Goal: Task Accomplishment & Management: Manage account settings

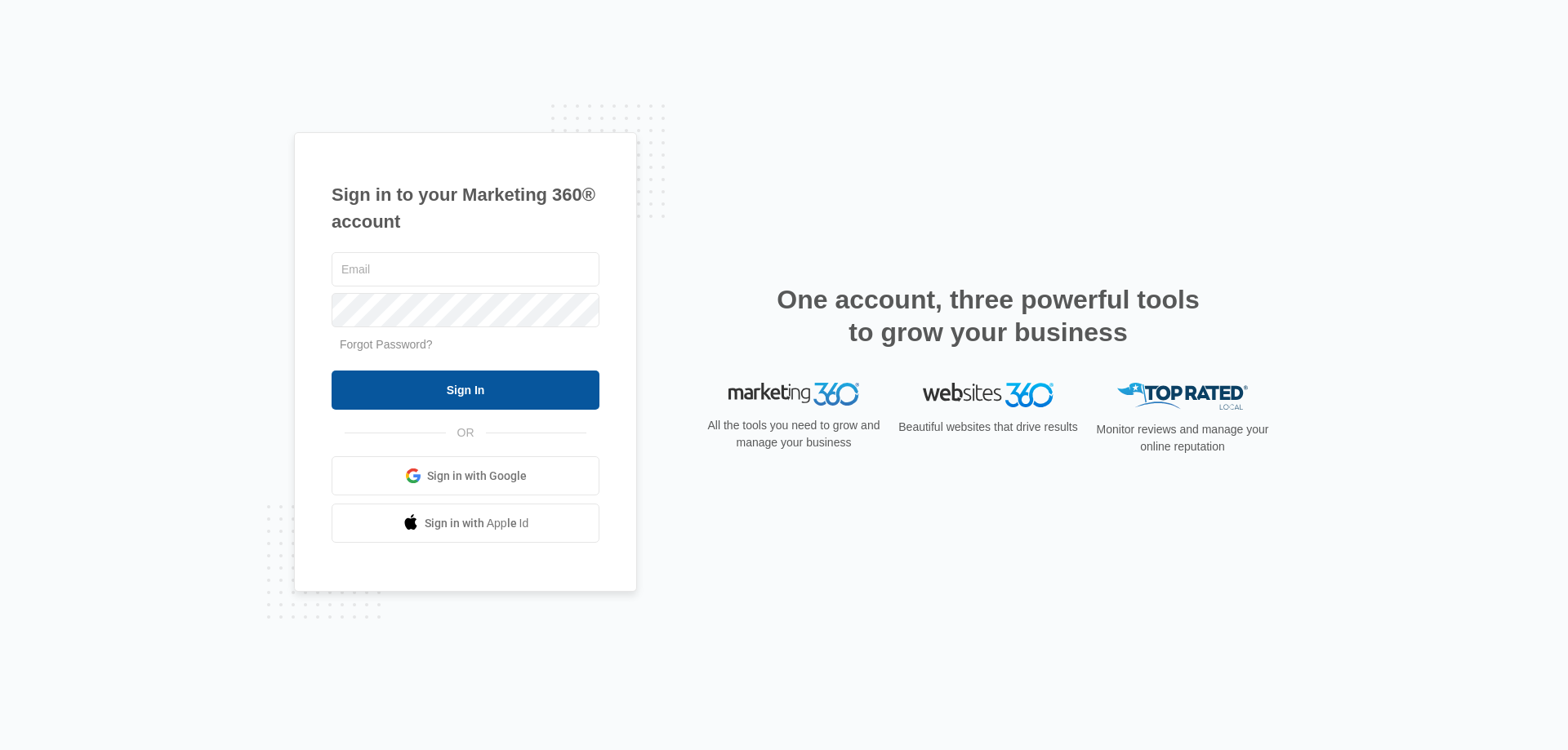
type input "[EMAIL_ADDRESS][DOMAIN_NAME]"
click at [544, 387] on input "Sign In" at bounding box center [465, 390] width 268 height 39
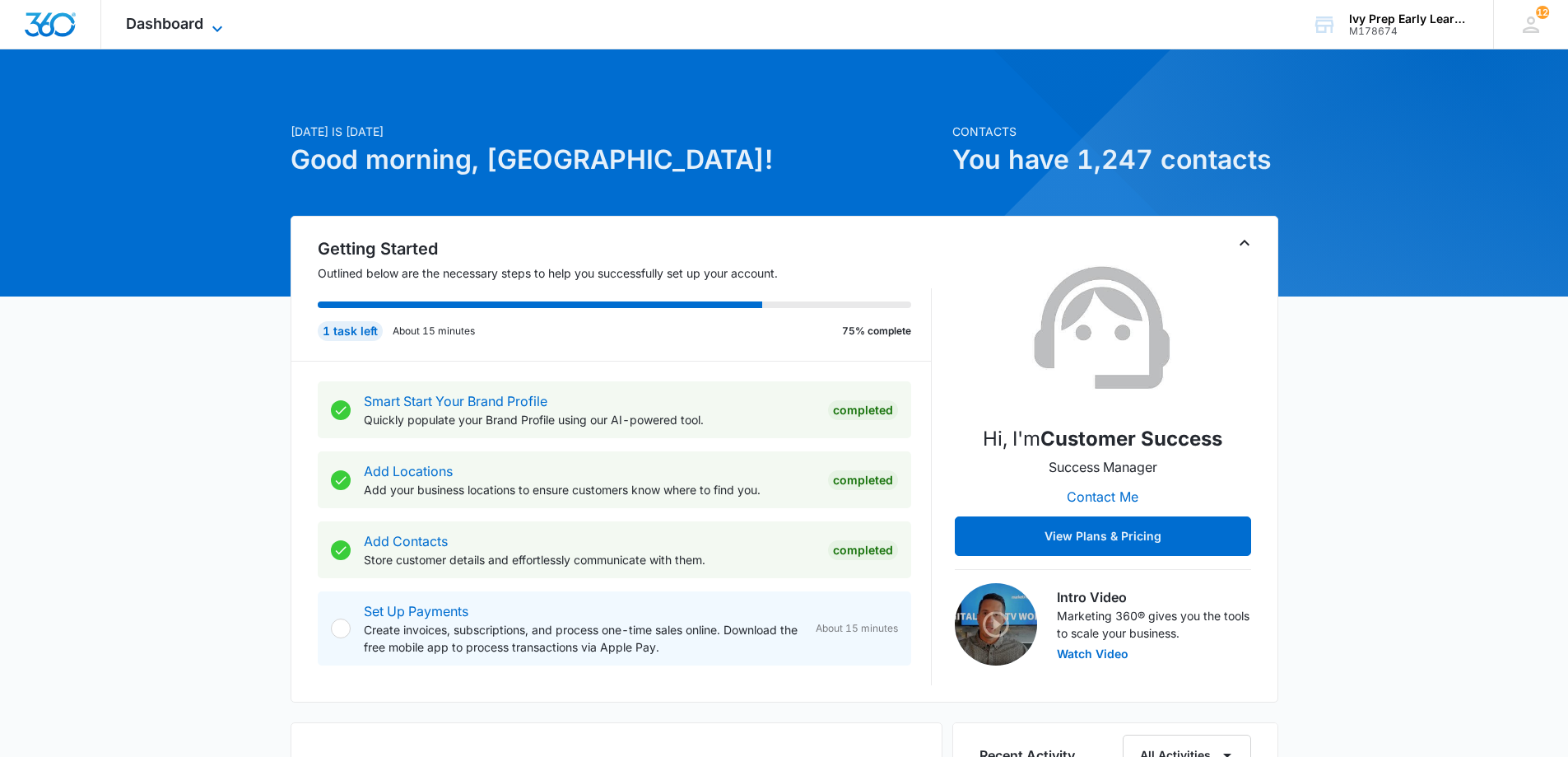
click at [176, 30] on span "Dashboard" at bounding box center [165, 23] width 78 height 17
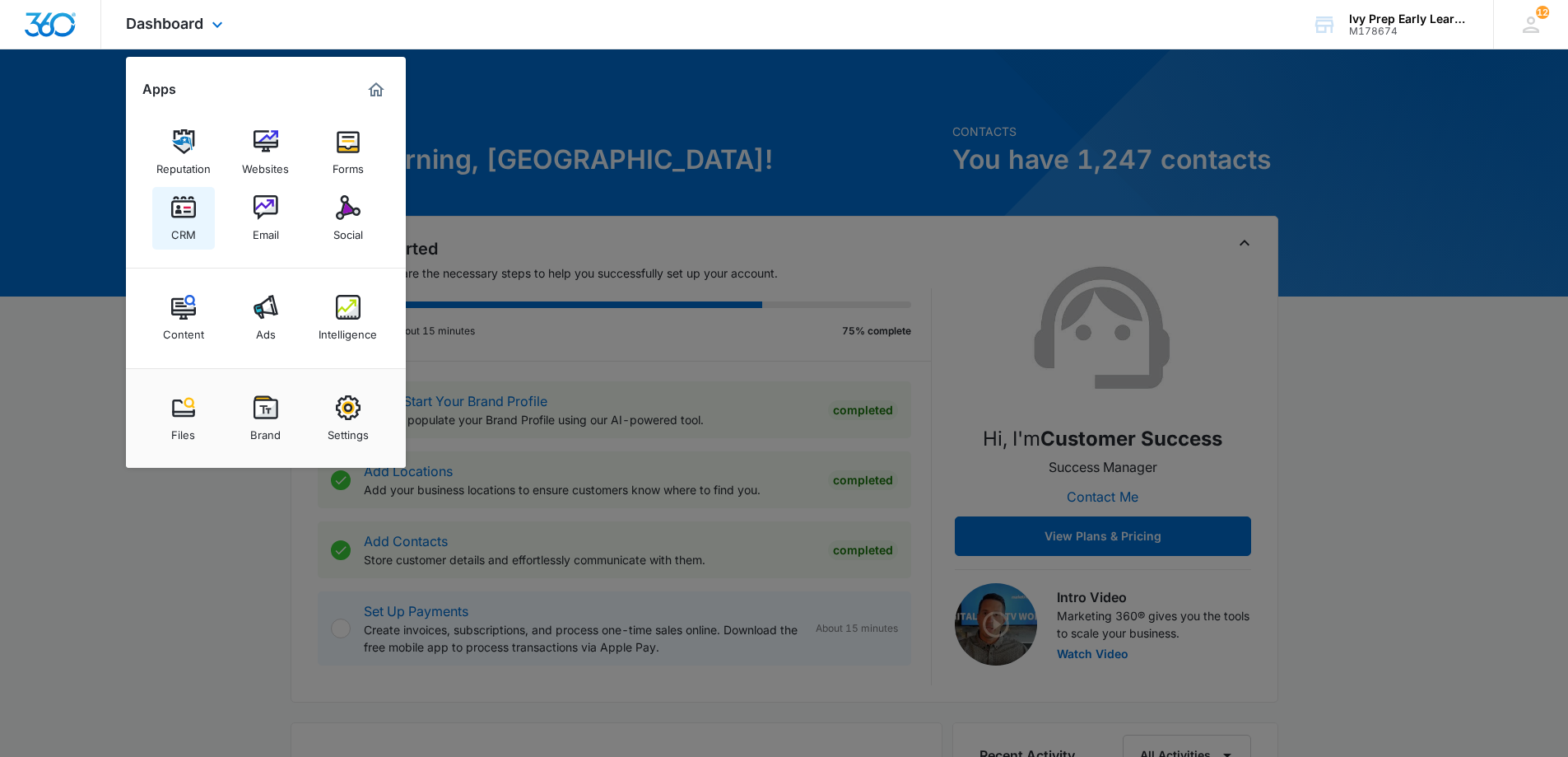
click at [184, 211] on img at bounding box center [183, 207] width 25 height 25
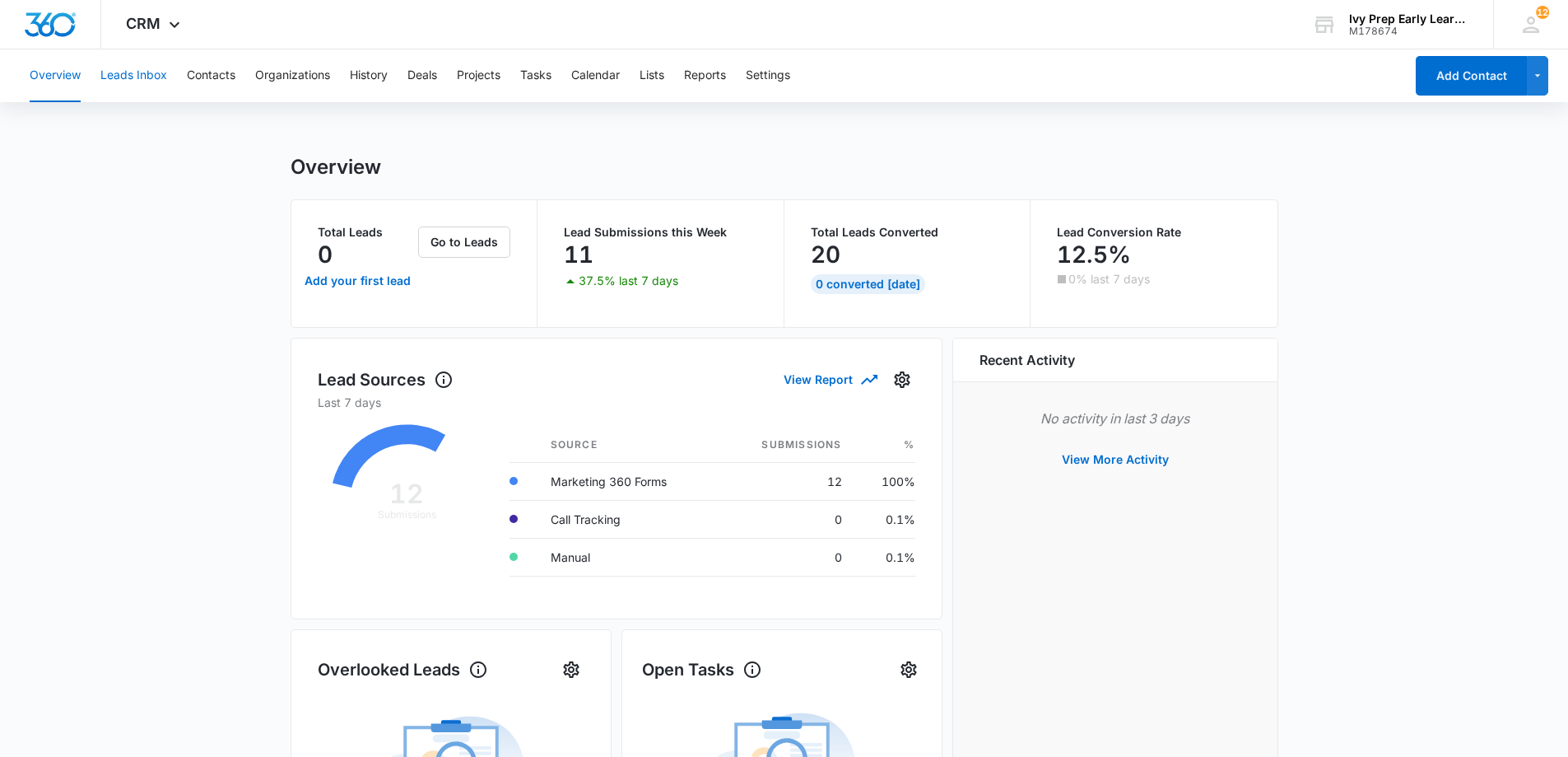
click at [158, 75] on button "Leads Inbox" at bounding box center [133, 76] width 67 height 53
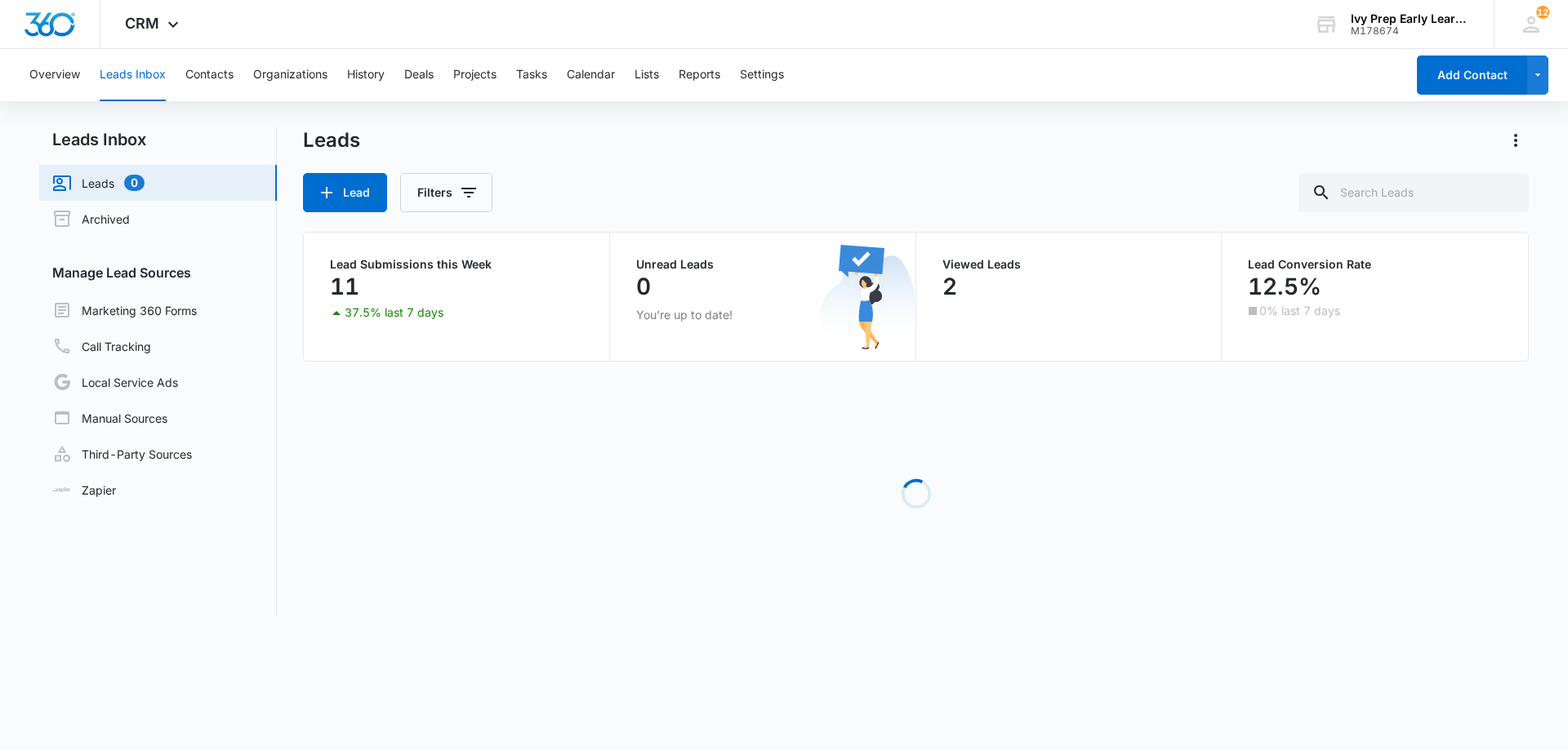
click at [235, 78] on div "Overview Leads Inbox Contacts Organizations History Deals Projects Tasks Calend…" at bounding box center [712, 75] width 1386 height 52
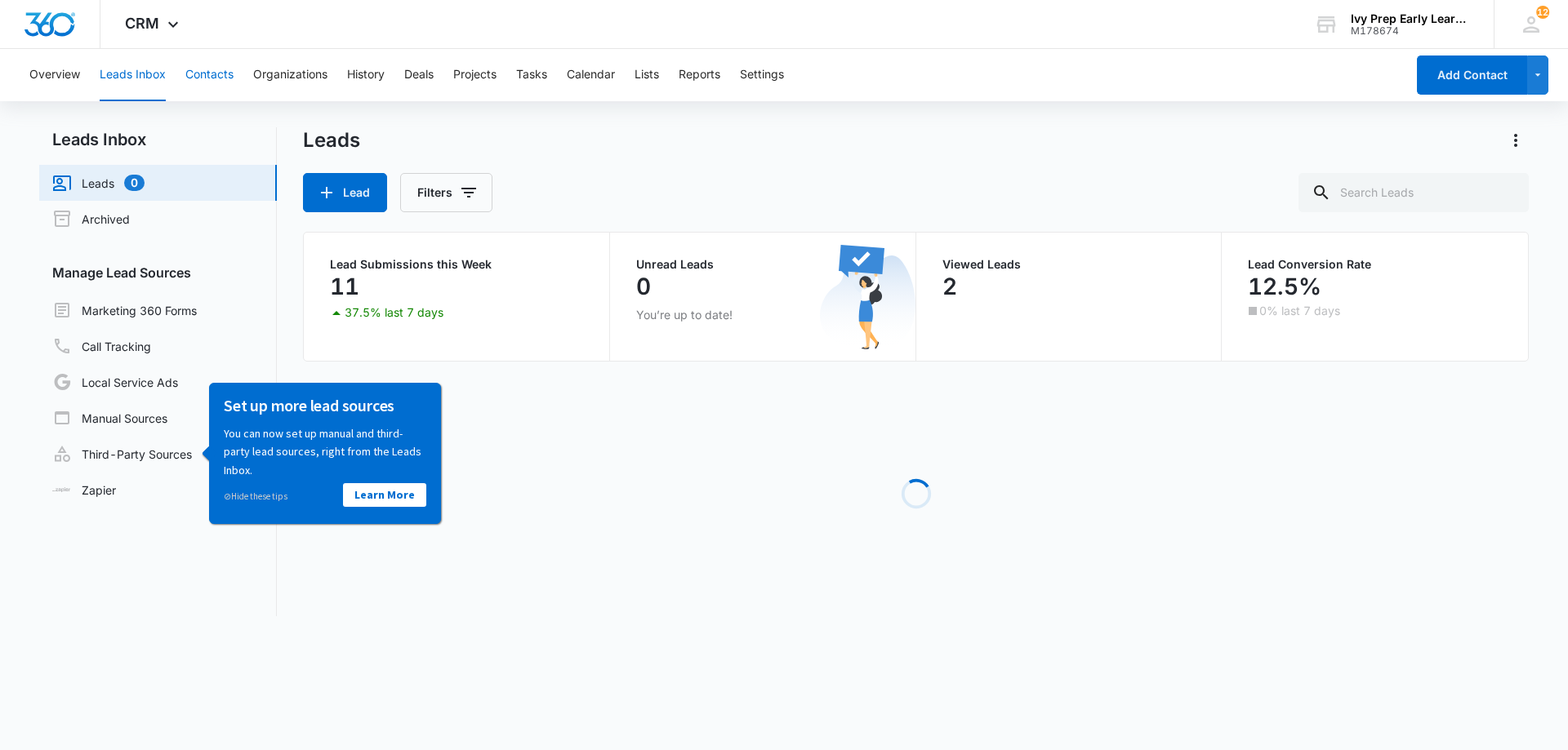
click at [197, 62] on button "Contacts" at bounding box center [209, 75] width 48 height 52
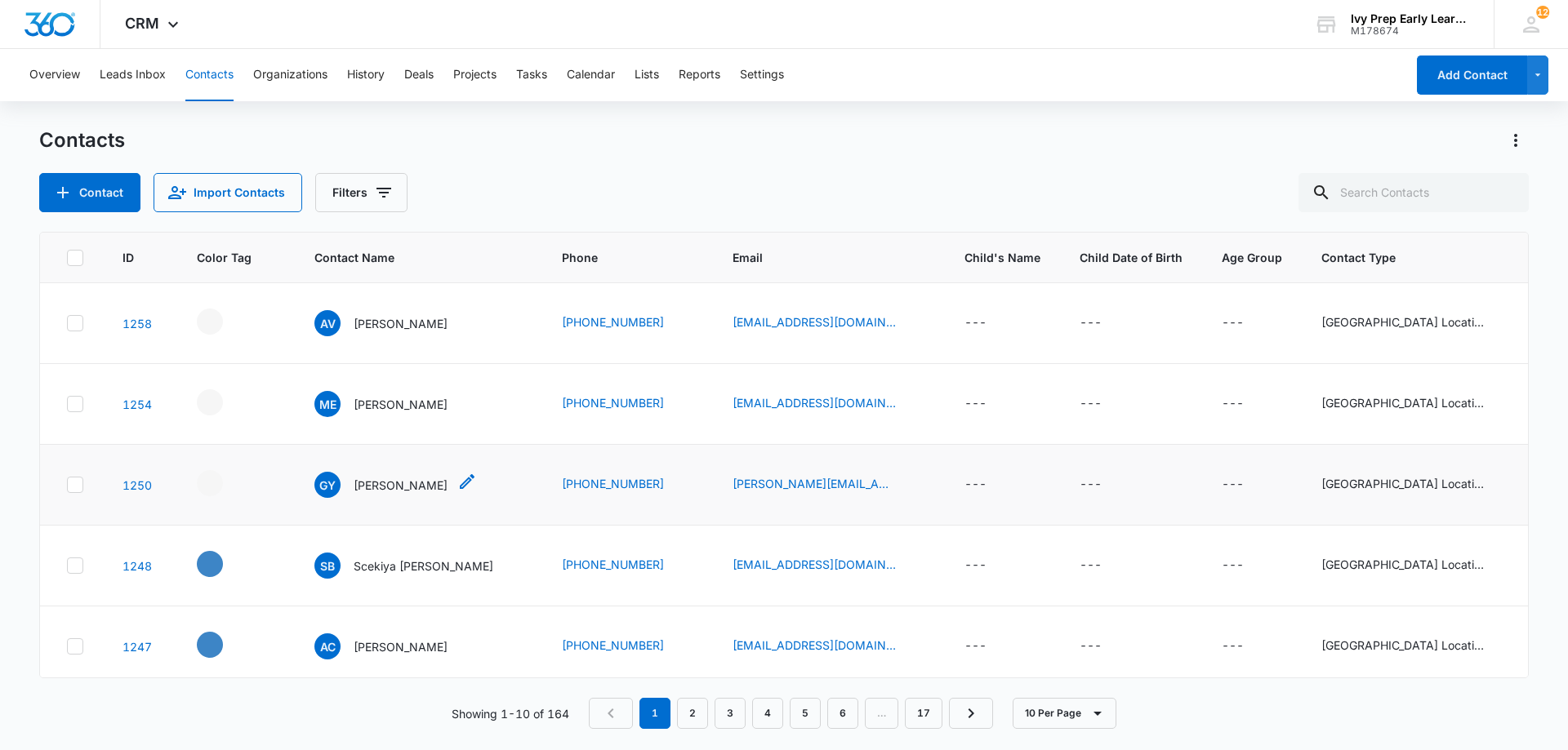
click at [382, 477] on p "[PERSON_NAME]" at bounding box center [400, 485] width 94 height 17
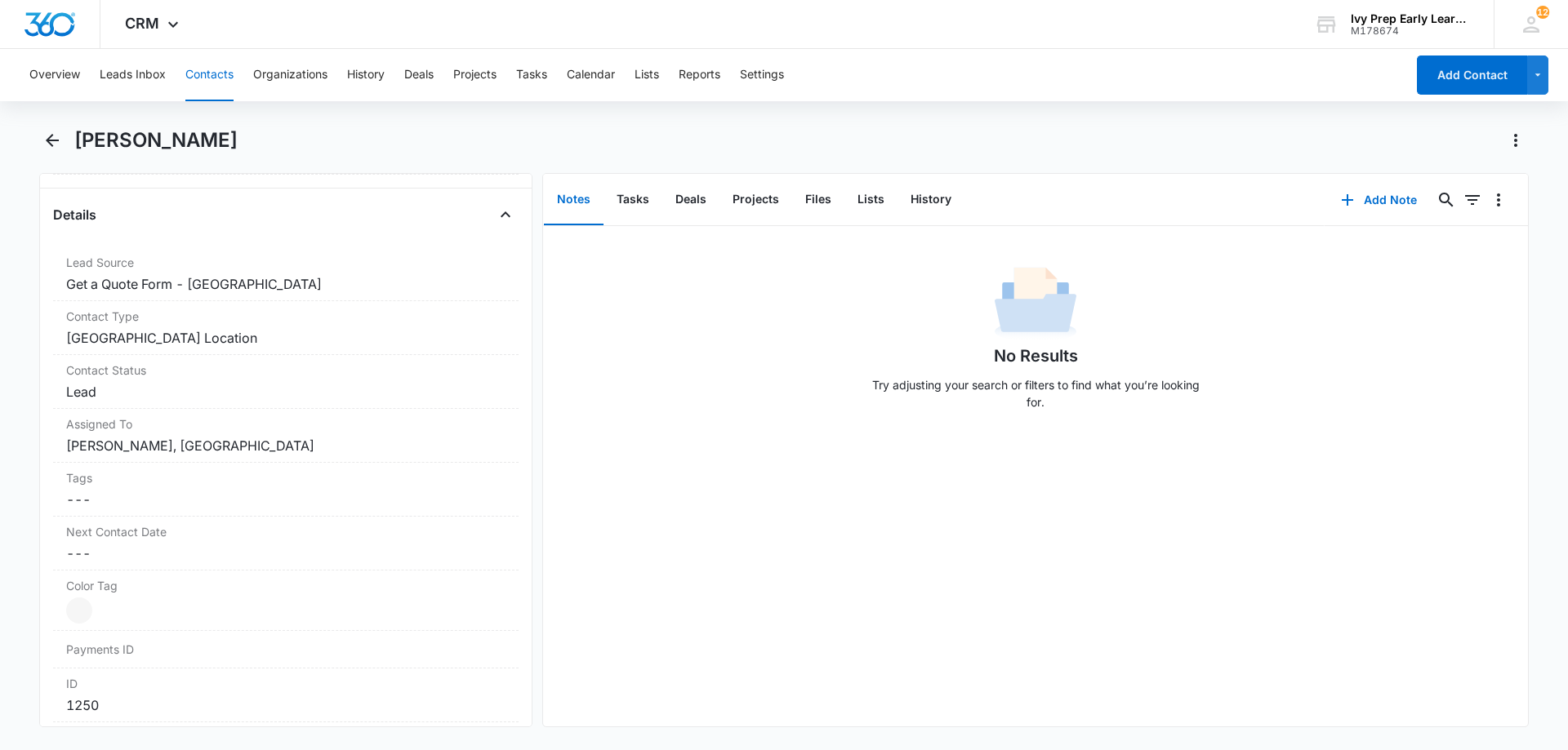
scroll to position [326, 0]
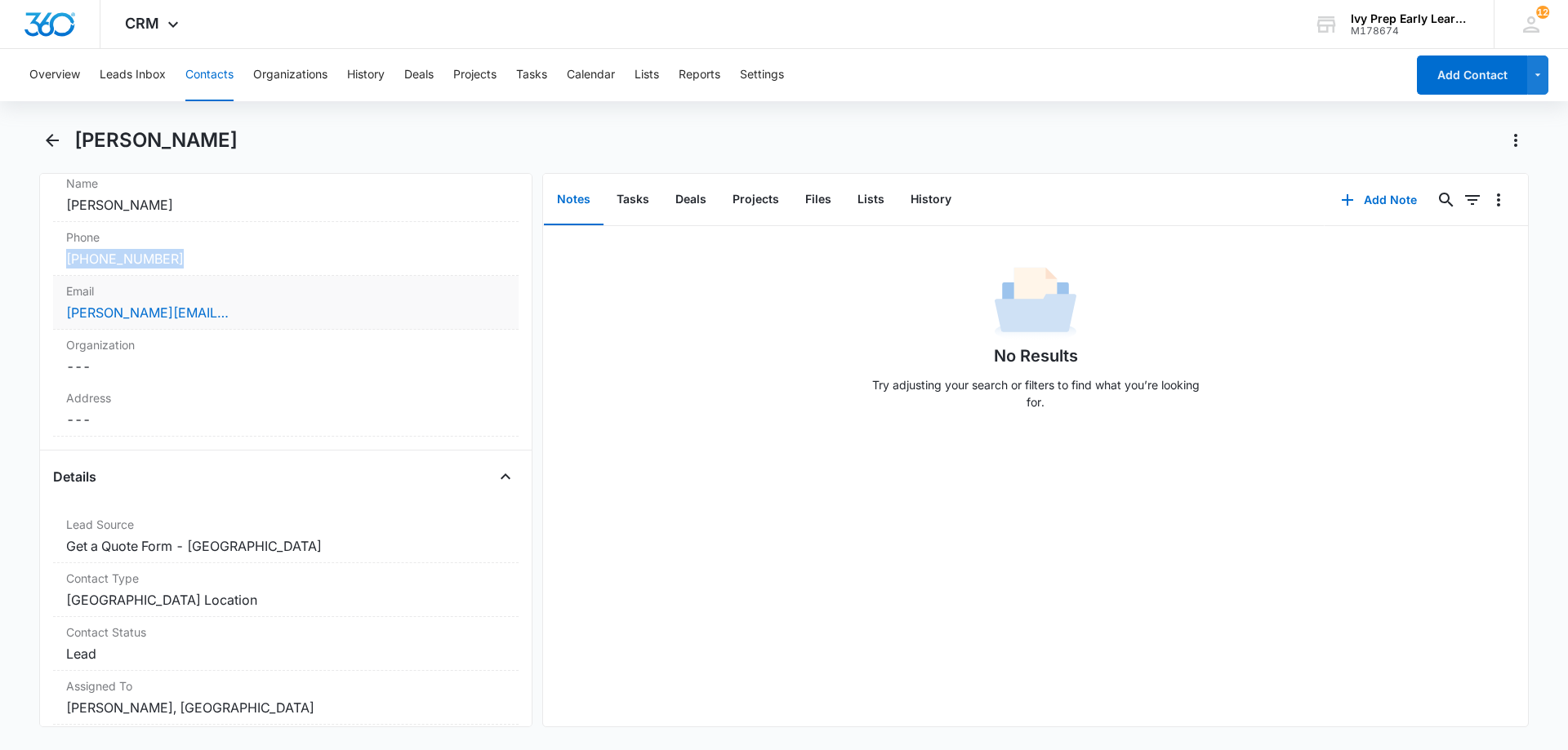
drag, startPoint x: 164, startPoint y: 268, endPoint x: 53, endPoint y: 264, distance: 111.1
click at [53, 264] on div "Phone Cancel Save Changes [PHONE_NUMBER]" at bounding box center [286, 248] width 465 height 54
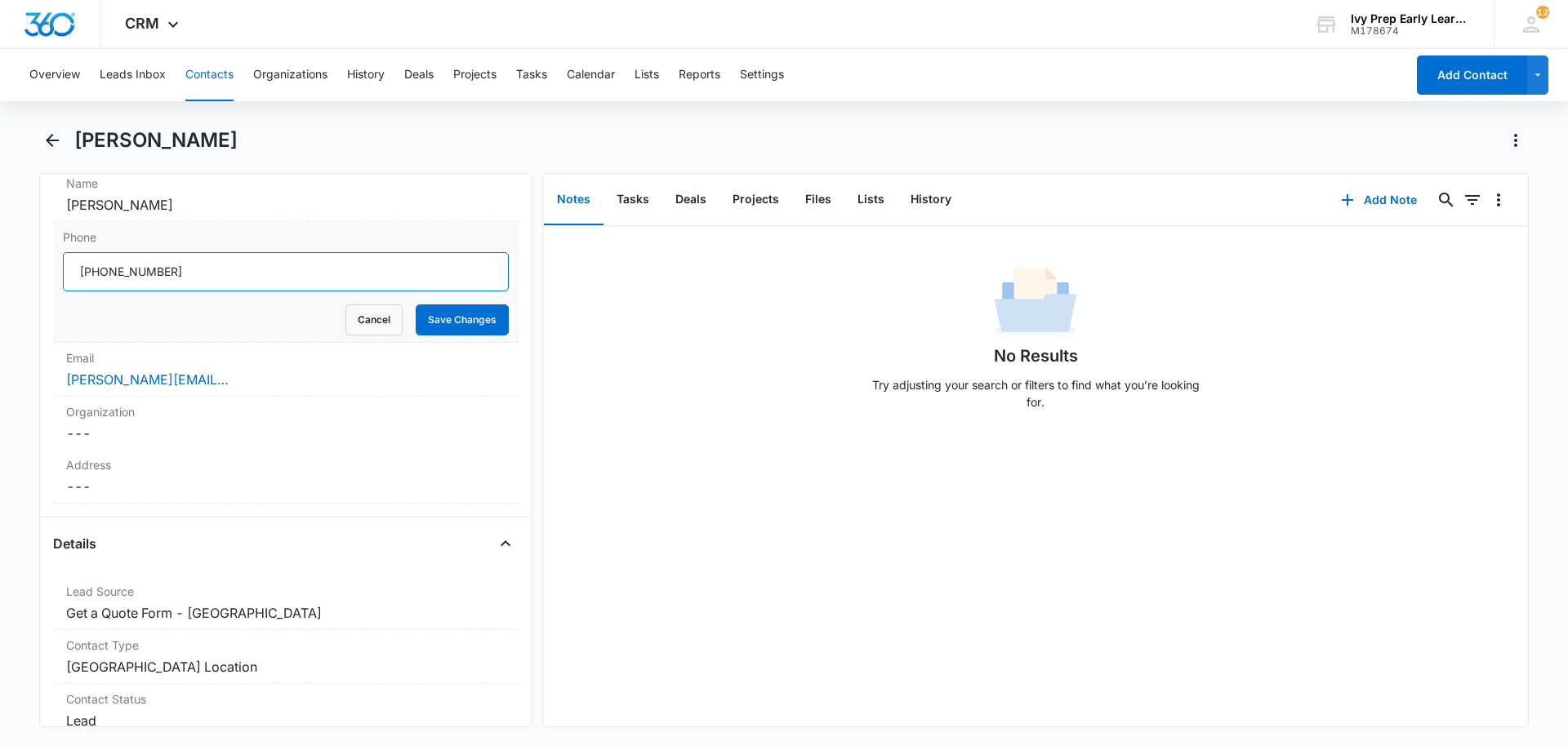
drag, startPoint x: 116, startPoint y: 268, endPoint x: 67, endPoint y: 272, distance: 49.2
click at [67, 272] on input "Phone" at bounding box center [286, 272] width 446 height 39
click at [790, 401] on div "No Results Try adjusting your search or filters to find what you’re looking for." at bounding box center [1035, 343] width 985 height 162
click at [472, 323] on button "Save Changes" at bounding box center [462, 319] width 93 height 31
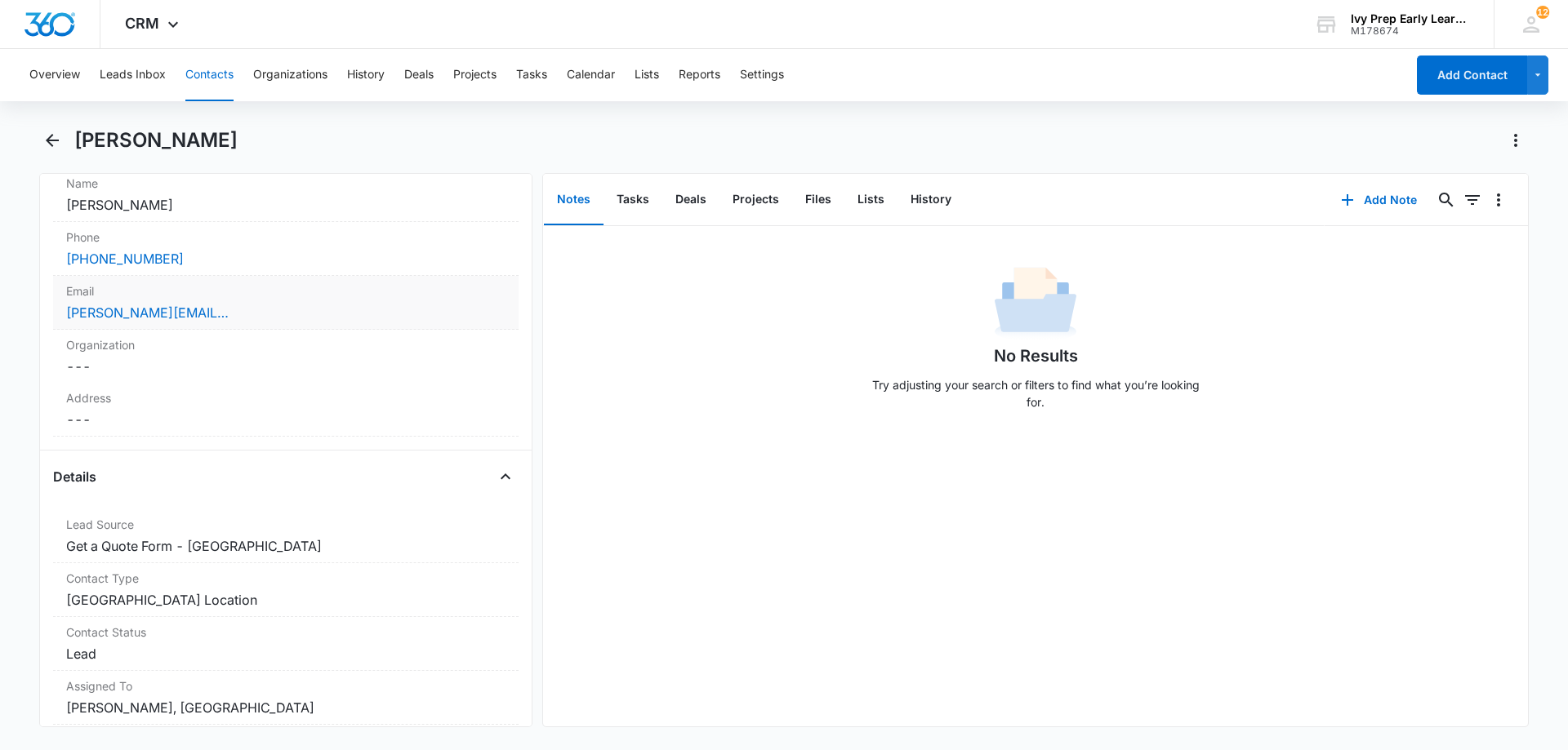
click at [264, 315] on div "[PERSON_NAME][EMAIL_ADDRESS][DOMAIN_NAME]" at bounding box center [285, 312] width 439 height 20
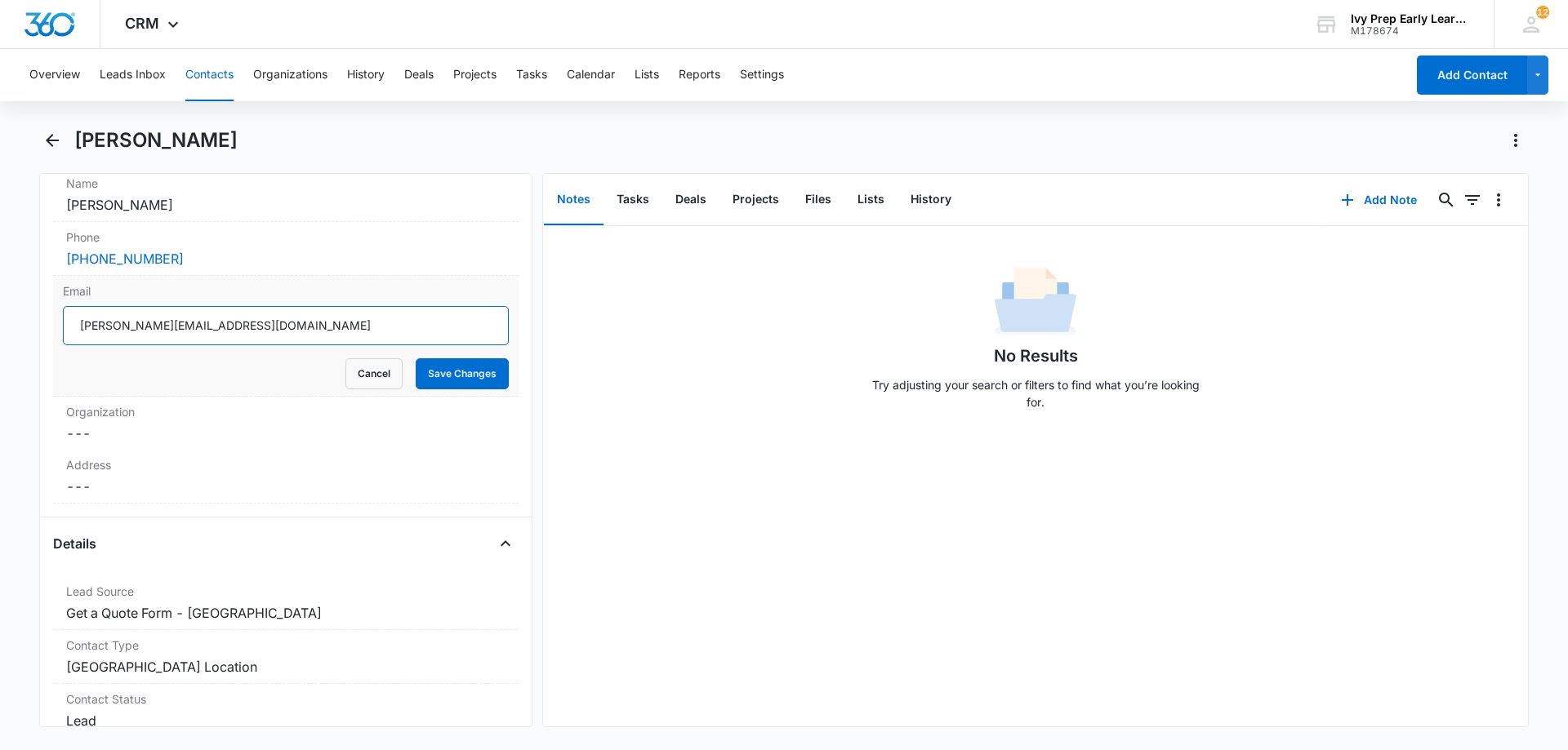
drag, startPoint x: 267, startPoint y: 327, endPoint x: 73, endPoint y: 336, distance: 194.2
click at [73, 336] on input "[PERSON_NAME][EMAIL_ADDRESS][DOMAIN_NAME]" at bounding box center [286, 325] width 446 height 39
click at [462, 382] on button "Save Changes" at bounding box center [462, 373] width 93 height 31
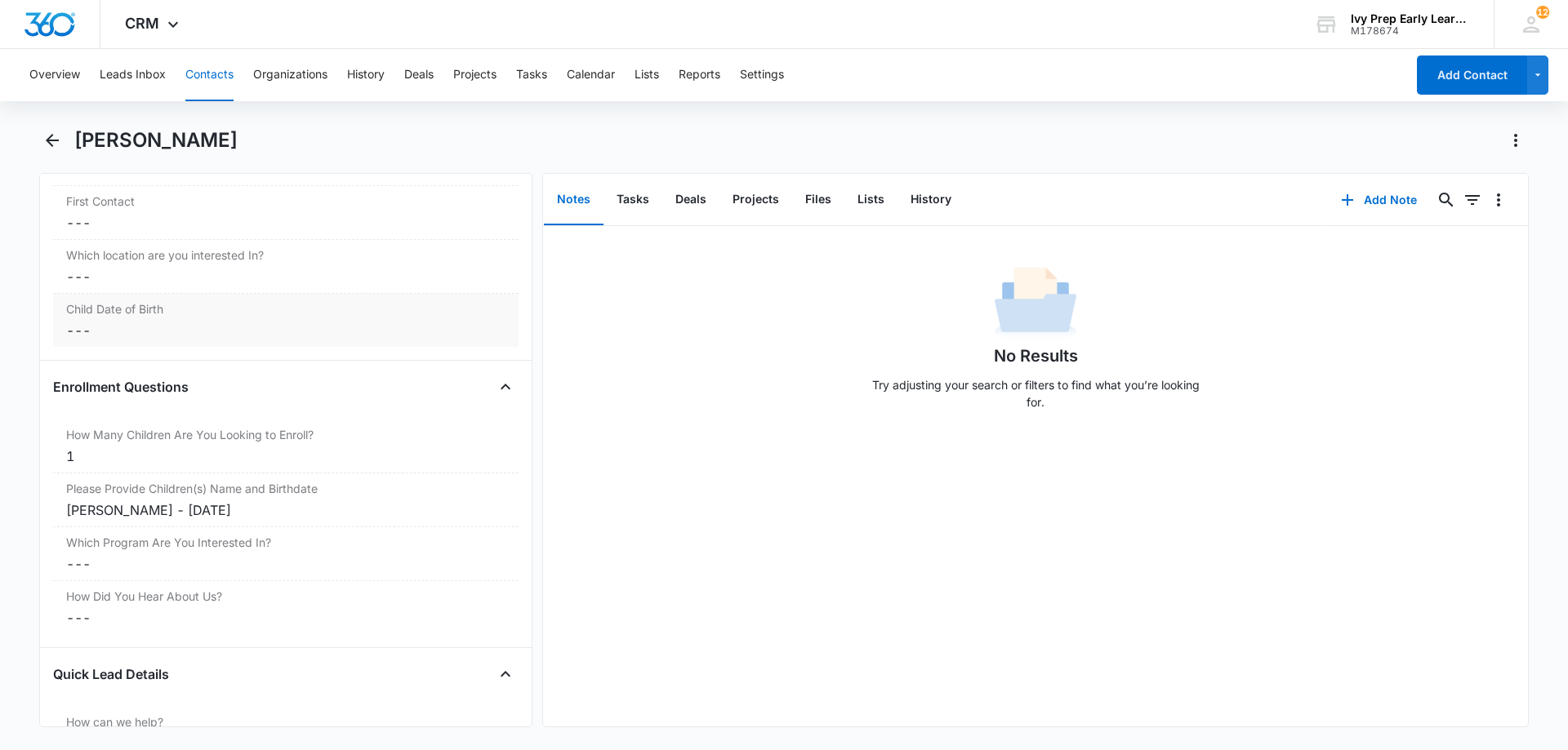
scroll to position [1796, 0]
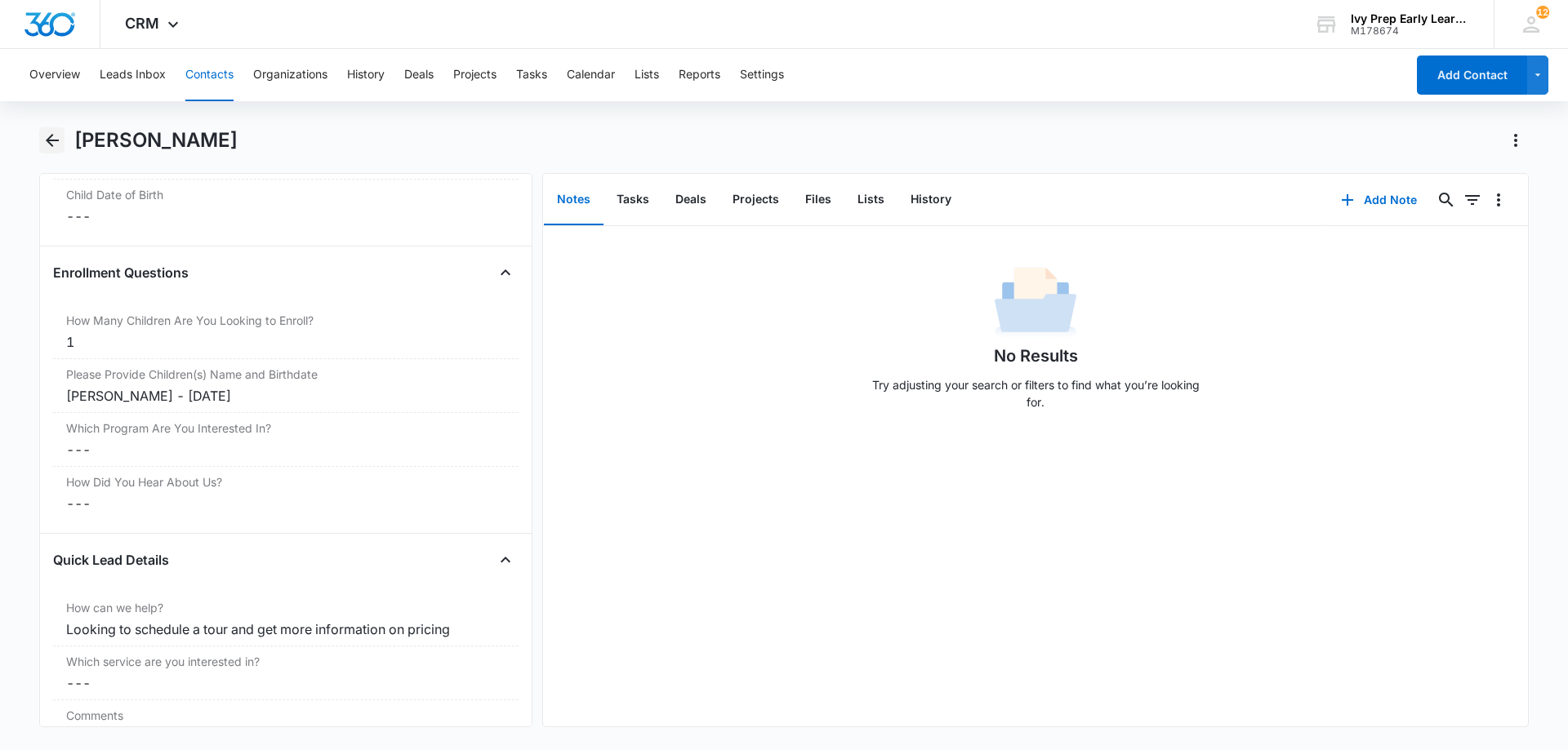
click at [62, 143] on button "Back" at bounding box center [52, 140] width 26 height 26
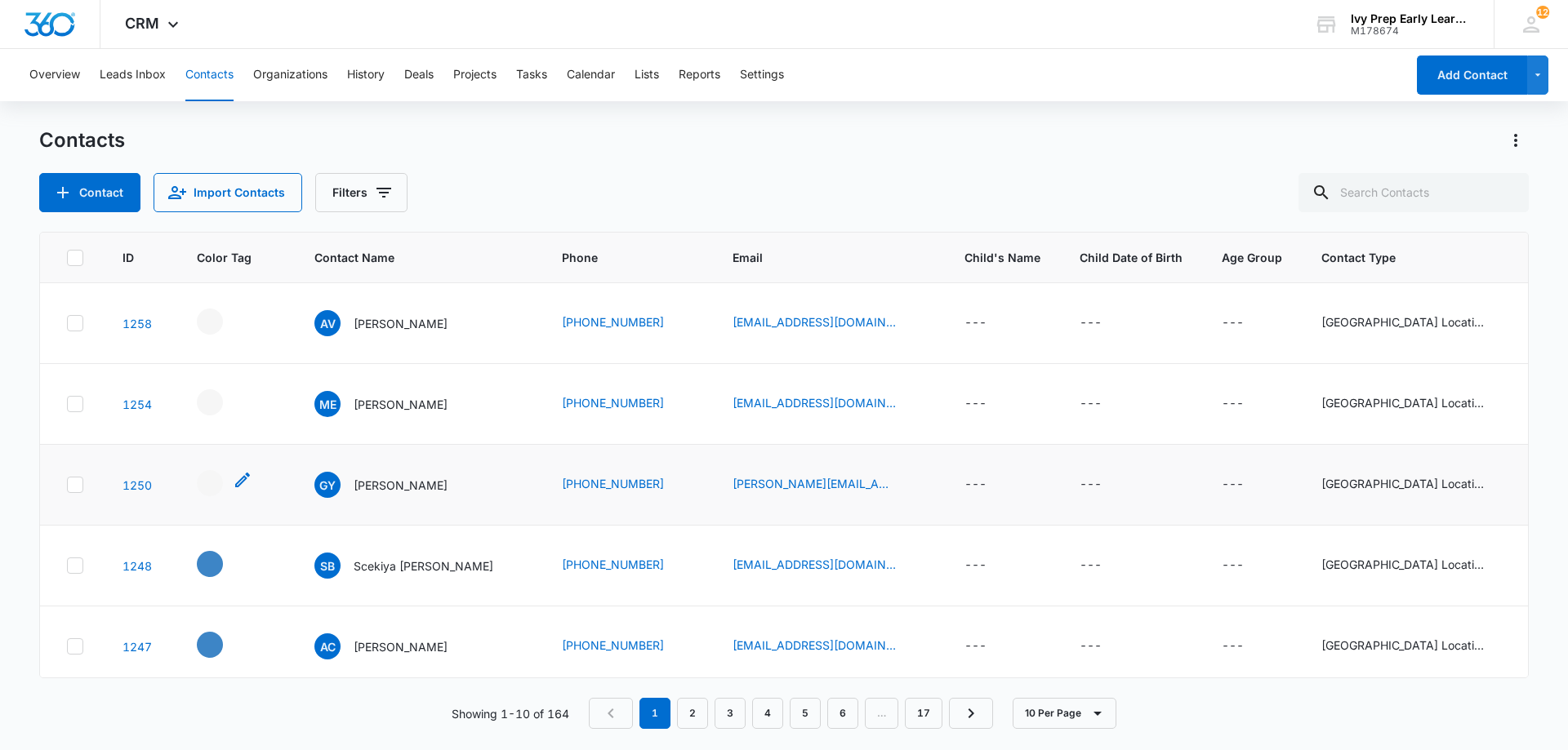
click at [202, 488] on div "- - Select to Edit Field" at bounding box center [210, 483] width 26 height 26
click at [210, 477] on div "- - Select to Edit Field" at bounding box center [210, 483] width 26 height 26
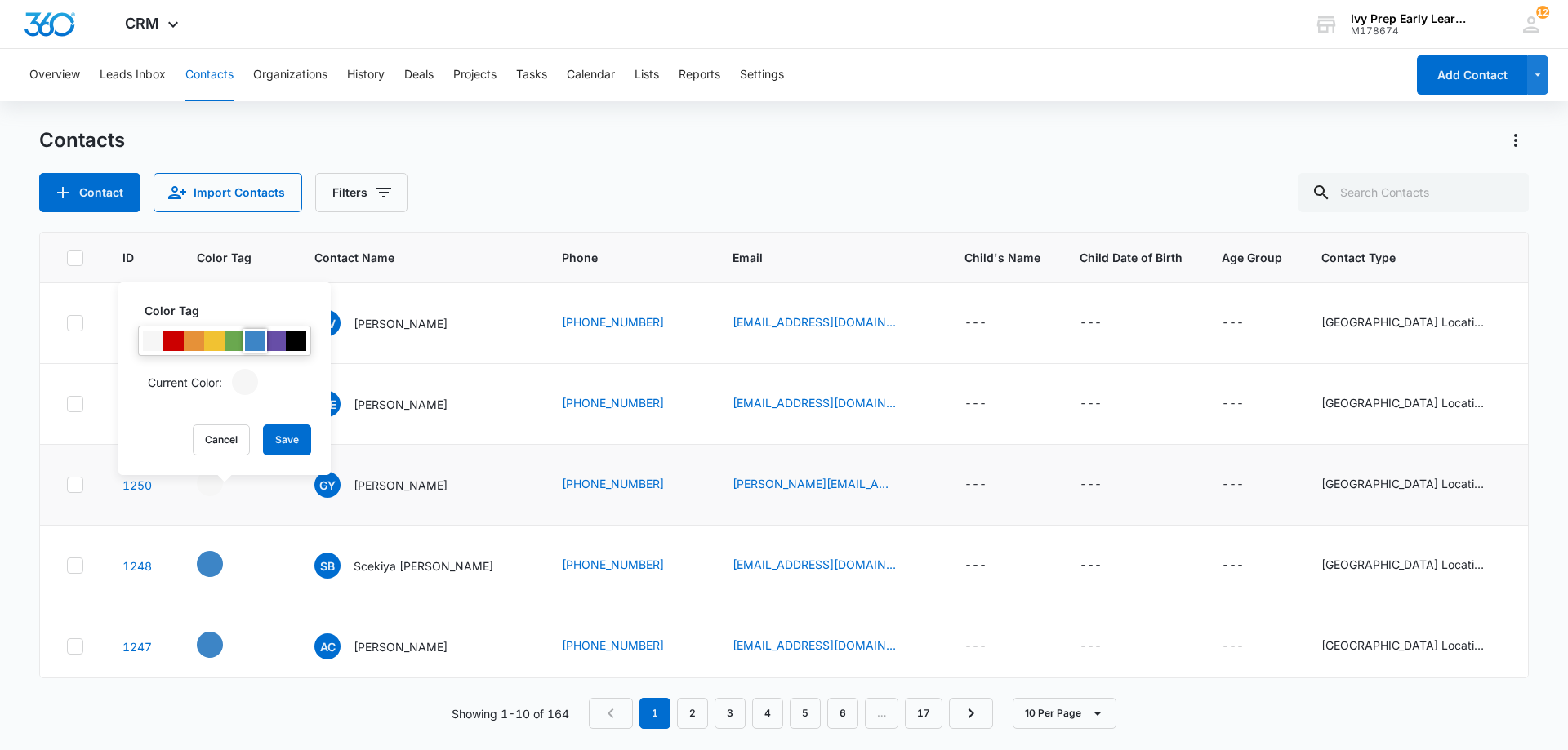
click at [254, 337] on div at bounding box center [254, 340] width 21 height 21
click at [283, 448] on button "Save" at bounding box center [287, 440] width 48 height 31
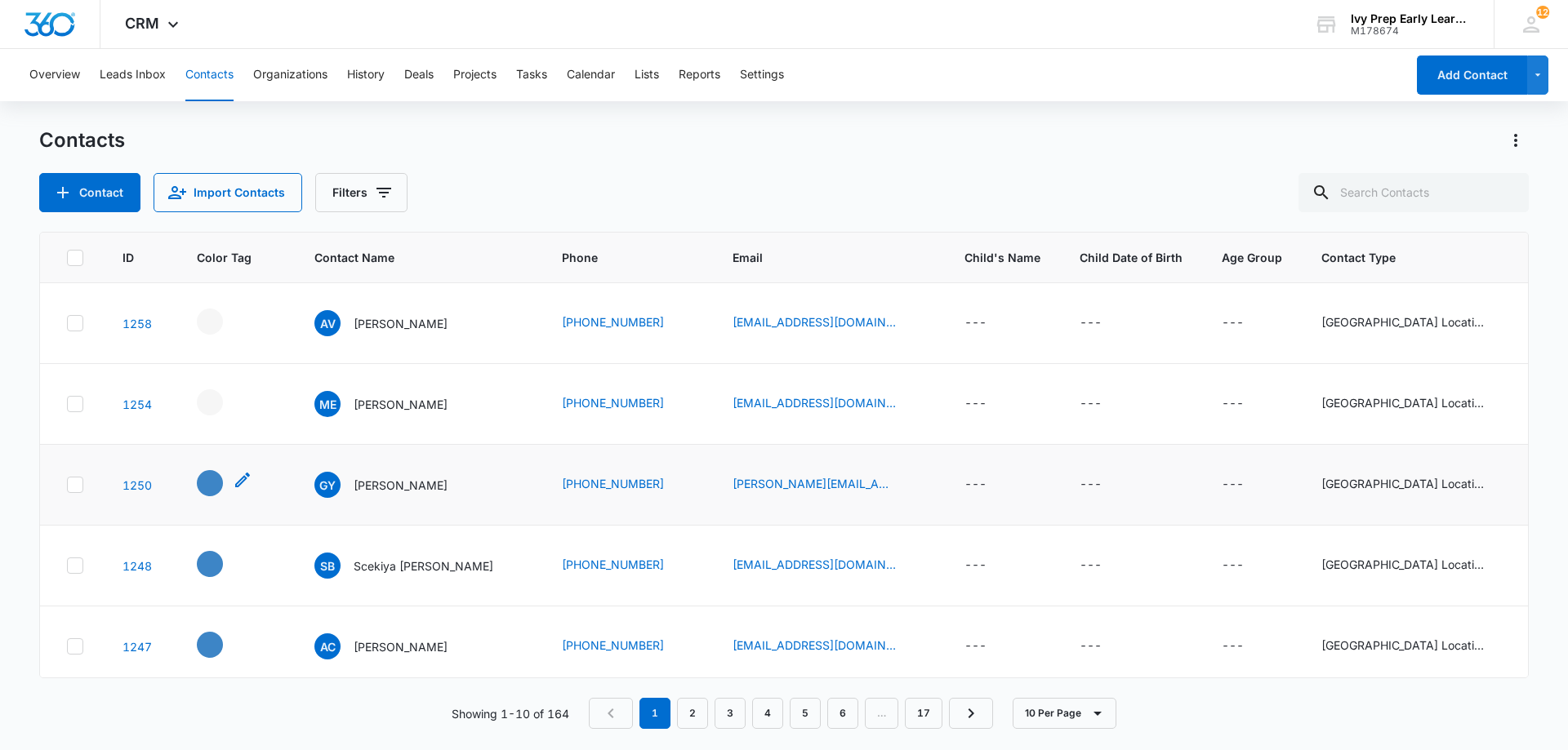
click at [207, 478] on div "- - Select to Edit Field" at bounding box center [210, 483] width 26 height 26
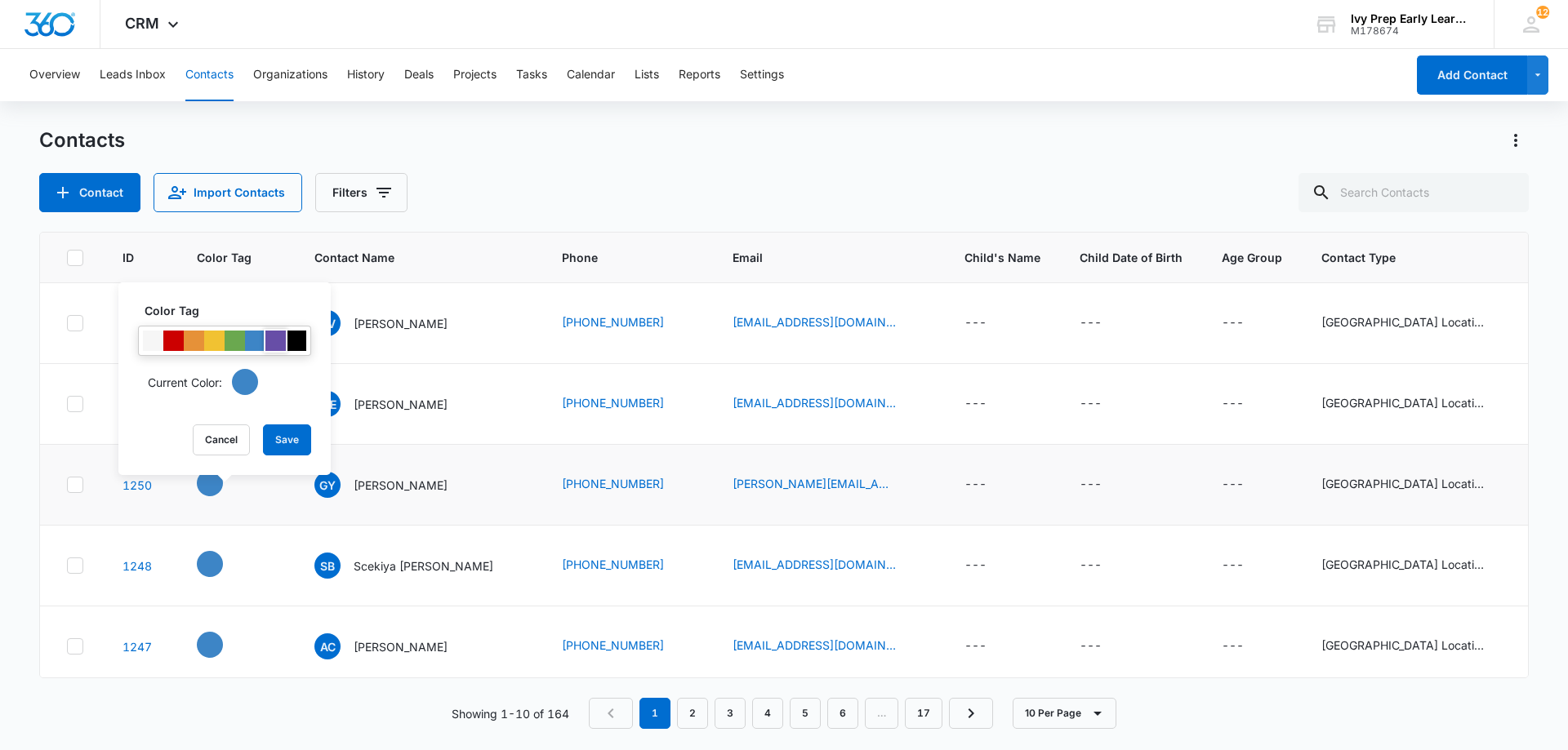
click at [274, 342] on div at bounding box center [275, 340] width 21 height 21
click at [290, 443] on button "Save" at bounding box center [287, 440] width 48 height 31
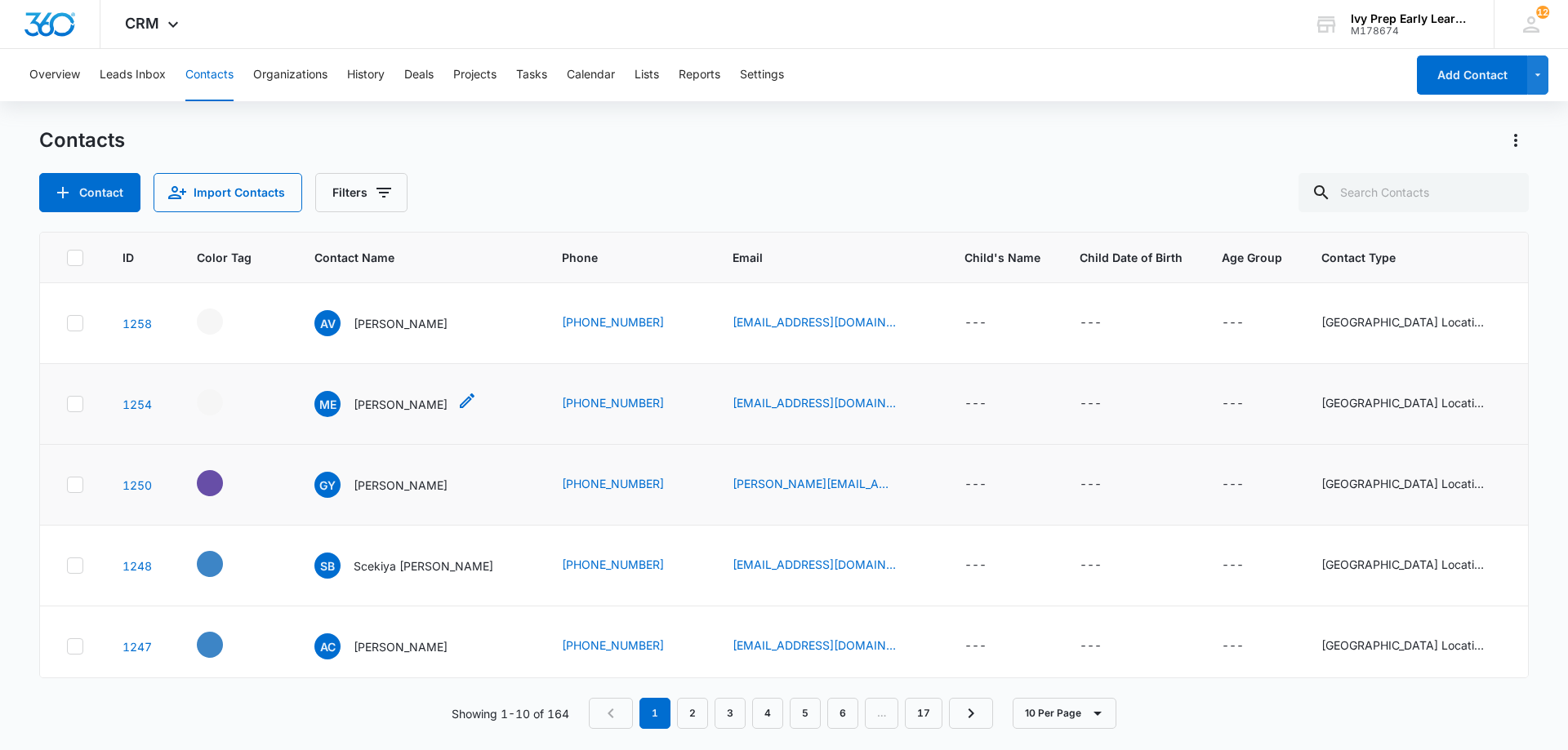
click at [376, 397] on p "[PERSON_NAME]" at bounding box center [400, 404] width 94 height 17
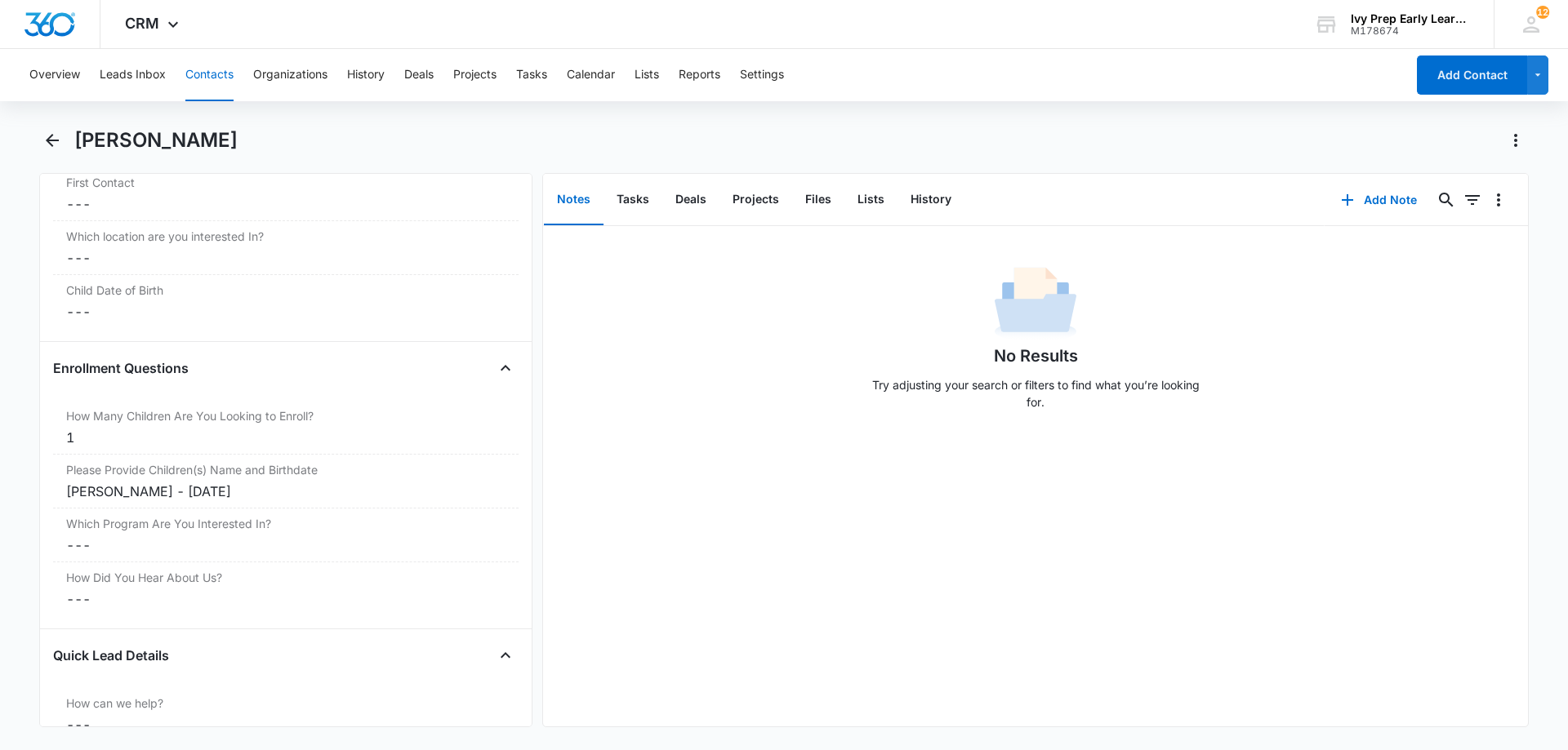
scroll to position [1544, 0]
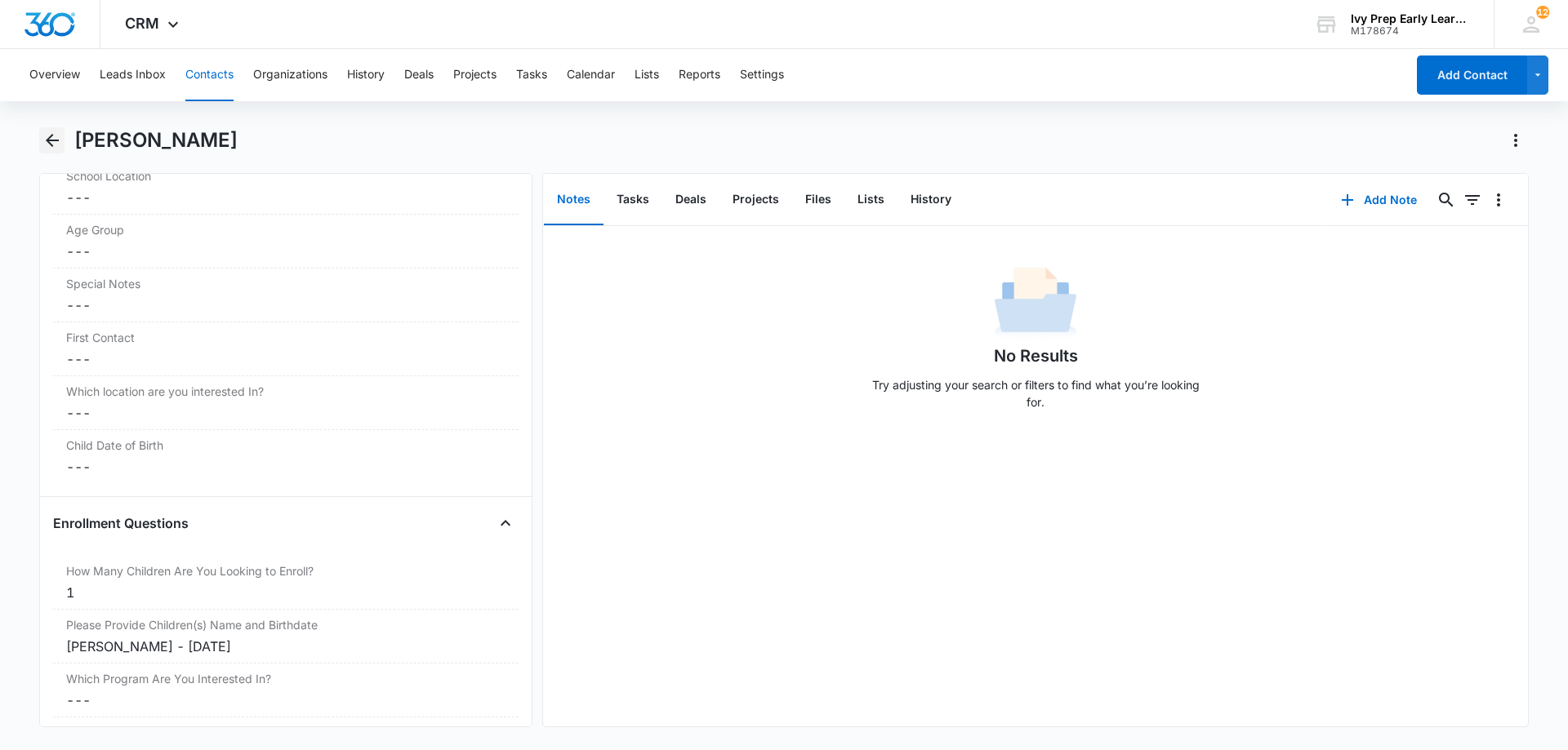
drag, startPoint x: 334, startPoint y: 129, endPoint x: 59, endPoint y: 141, distance: 275.3
click at [59, 141] on div "[PERSON_NAME]" at bounding box center [784, 150] width 1489 height 45
copy h1 "[PERSON_NAME]"
click at [757, 446] on div "No Results Try adjusting your search or filters to find what you’re looking for." at bounding box center [1035, 476] width 985 height 501
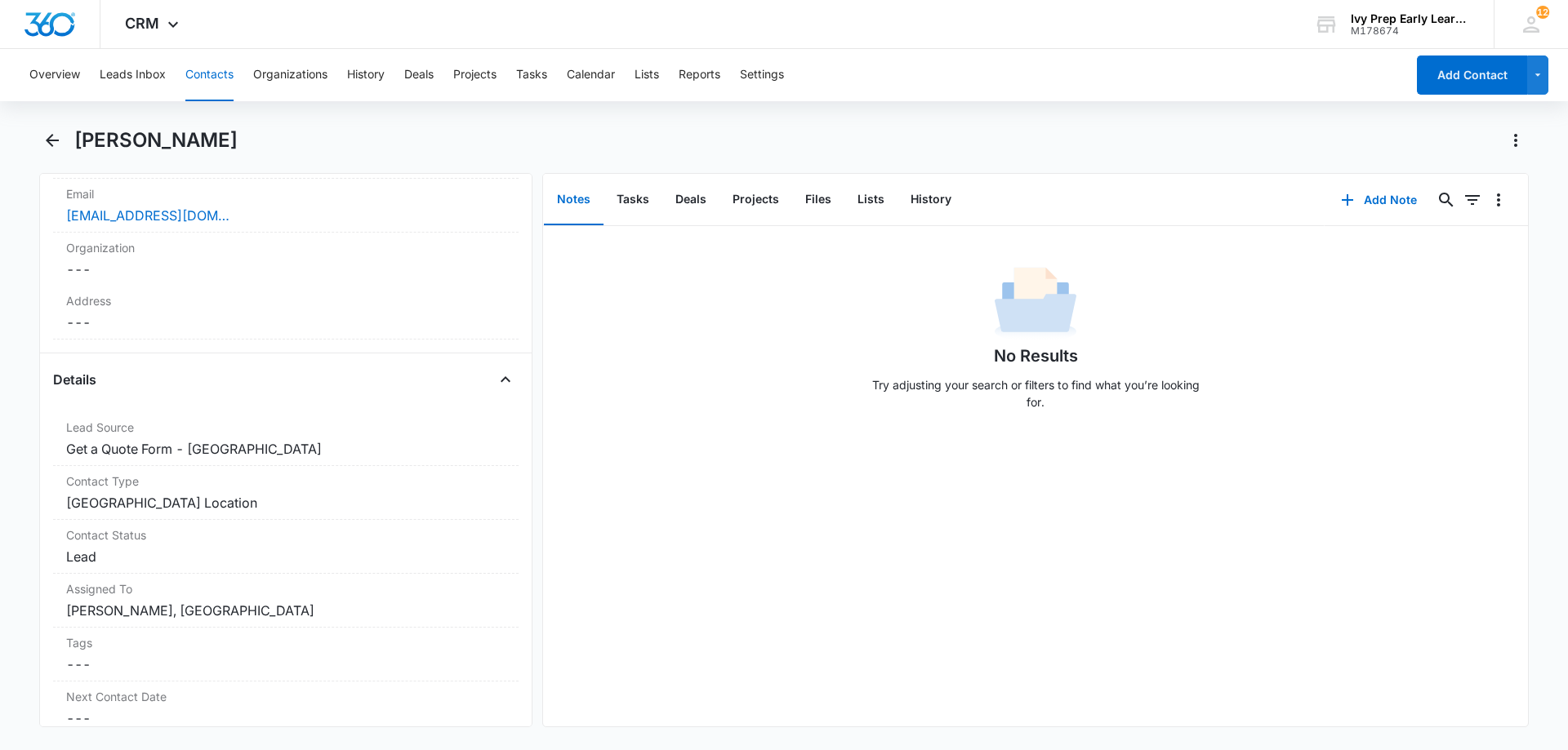
scroll to position [239, 0]
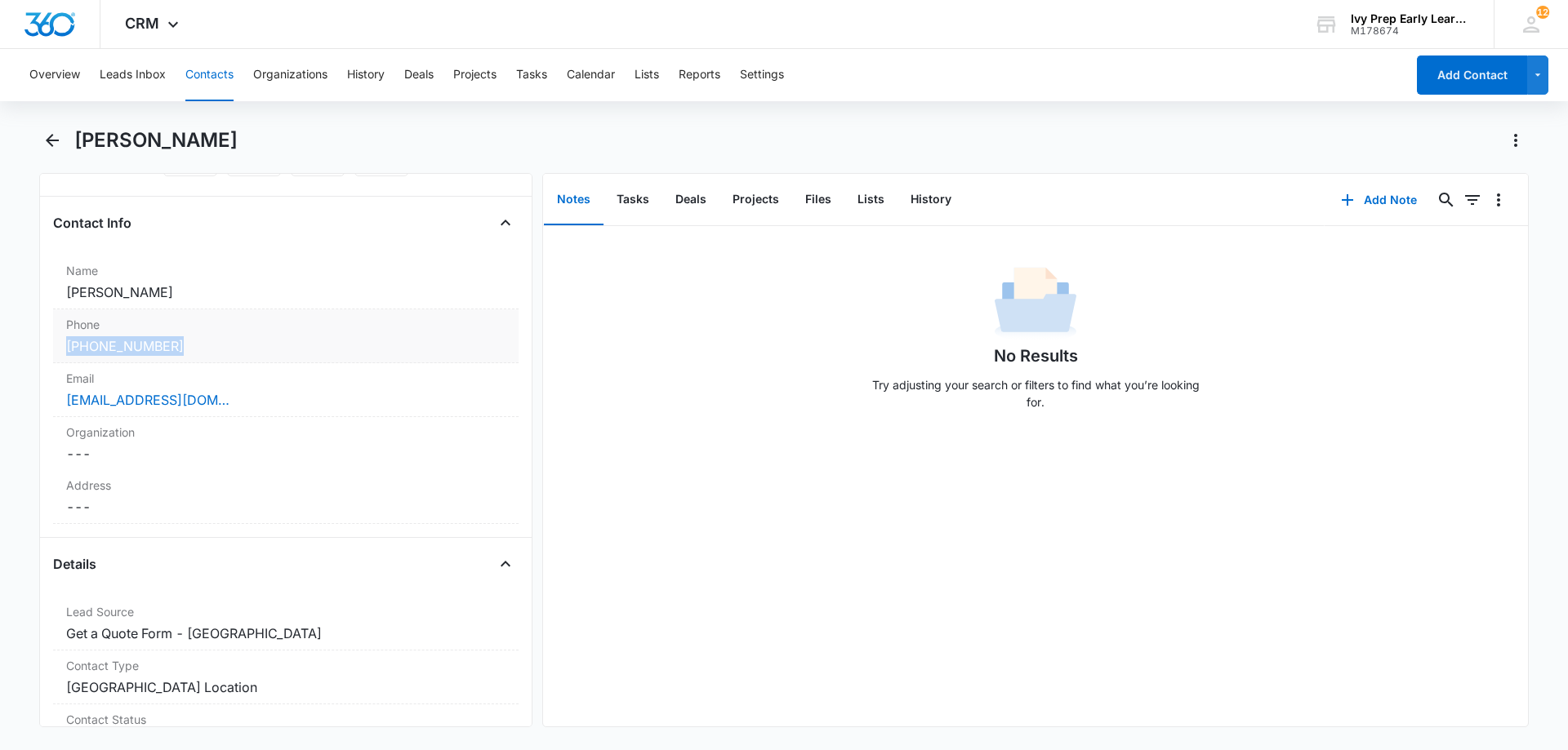
drag, startPoint x: 231, startPoint y: 346, endPoint x: 58, endPoint y: 347, distance: 173.0
click at [58, 347] on div "Phone Cancel Save Changes [PHONE_NUMBER]" at bounding box center [286, 336] width 465 height 54
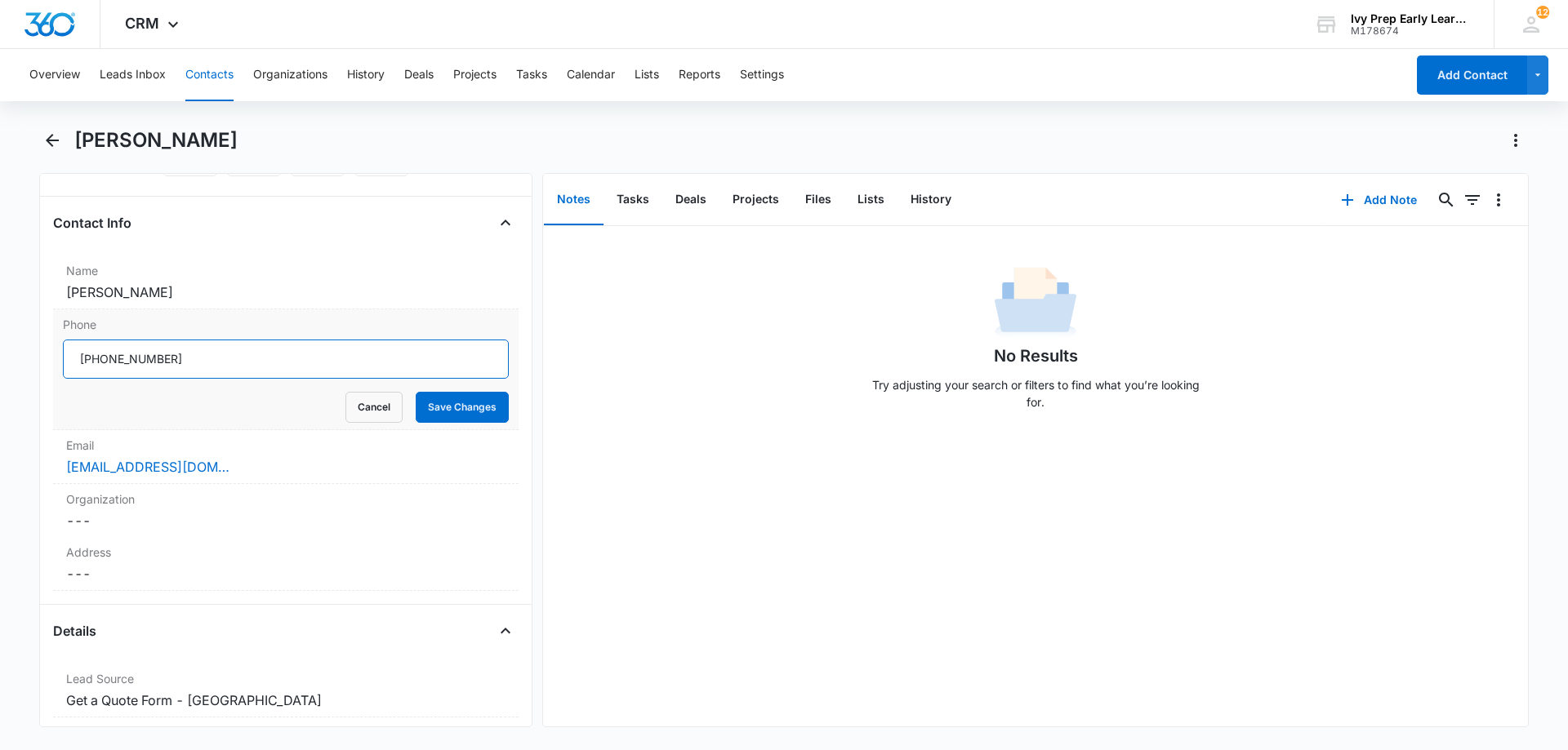
drag, startPoint x: 220, startPoint y: 349, endPoint x: 70, endPoint y: 354, distance: 150.1
click at [70, 354] on input "Phone" at bounding box center [286, 359] width 446 height 39
click at [472, 407] on button "Save Changes" at bounding box center [462, 406] width 93 height 31
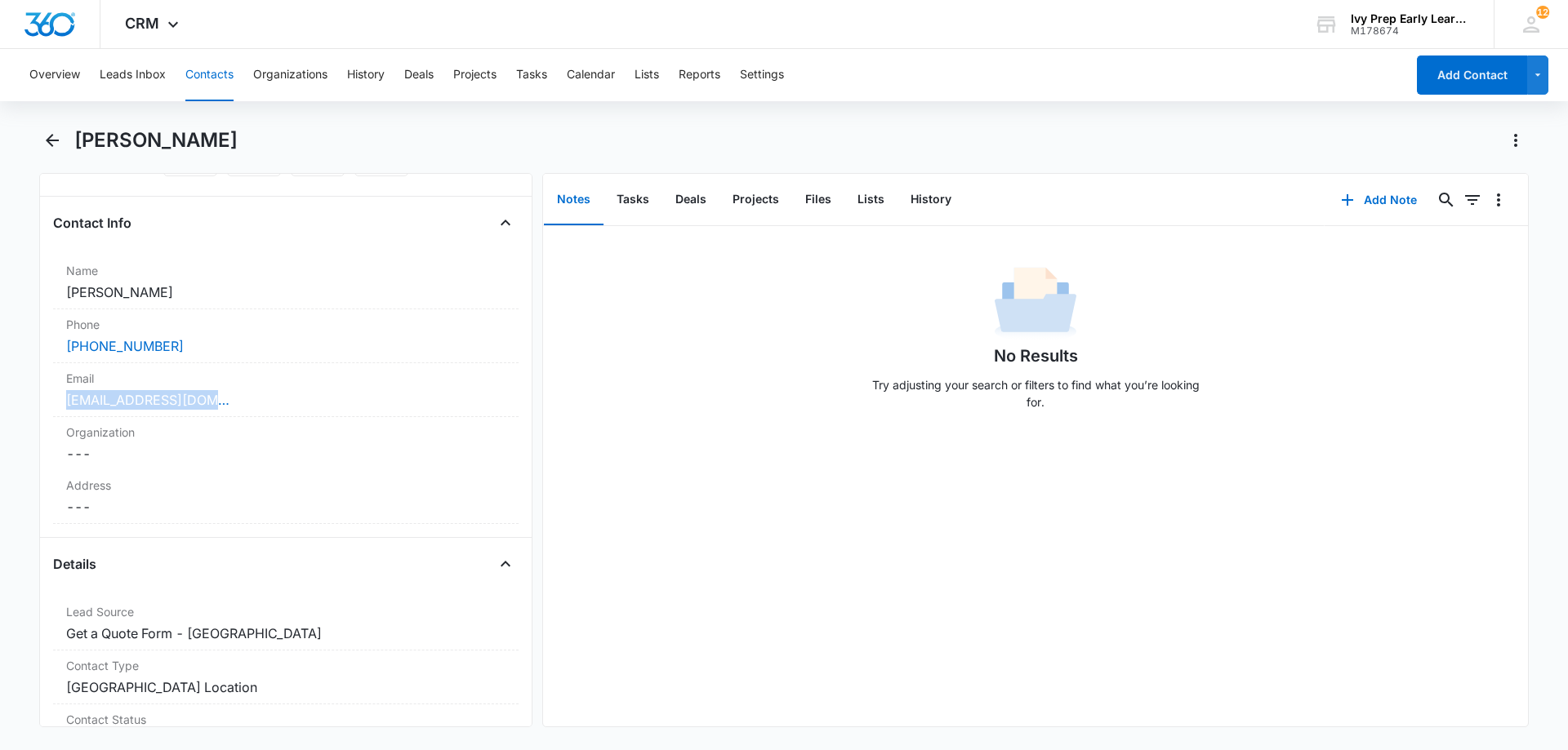
drag, startPoint x: 276, startPoint y: 395, endPoint x: 39, endPoint y: 401, distance: 237.1
click at [39, 401] on div "Remove ME [PERSON_NAME] Contact Info Name Cancel Save Changes [PERSON_NAME] Pho…" at bounding box center [286, 450] width 493 height 554
copy link "[EMAIL_ADDRESS][DOMAIN_NAME]"
click at [875, 423] on div "No Results Try adjusting your search or filters to find what you’re looking for." at bounding box center [1035, 476] width 985 height 501
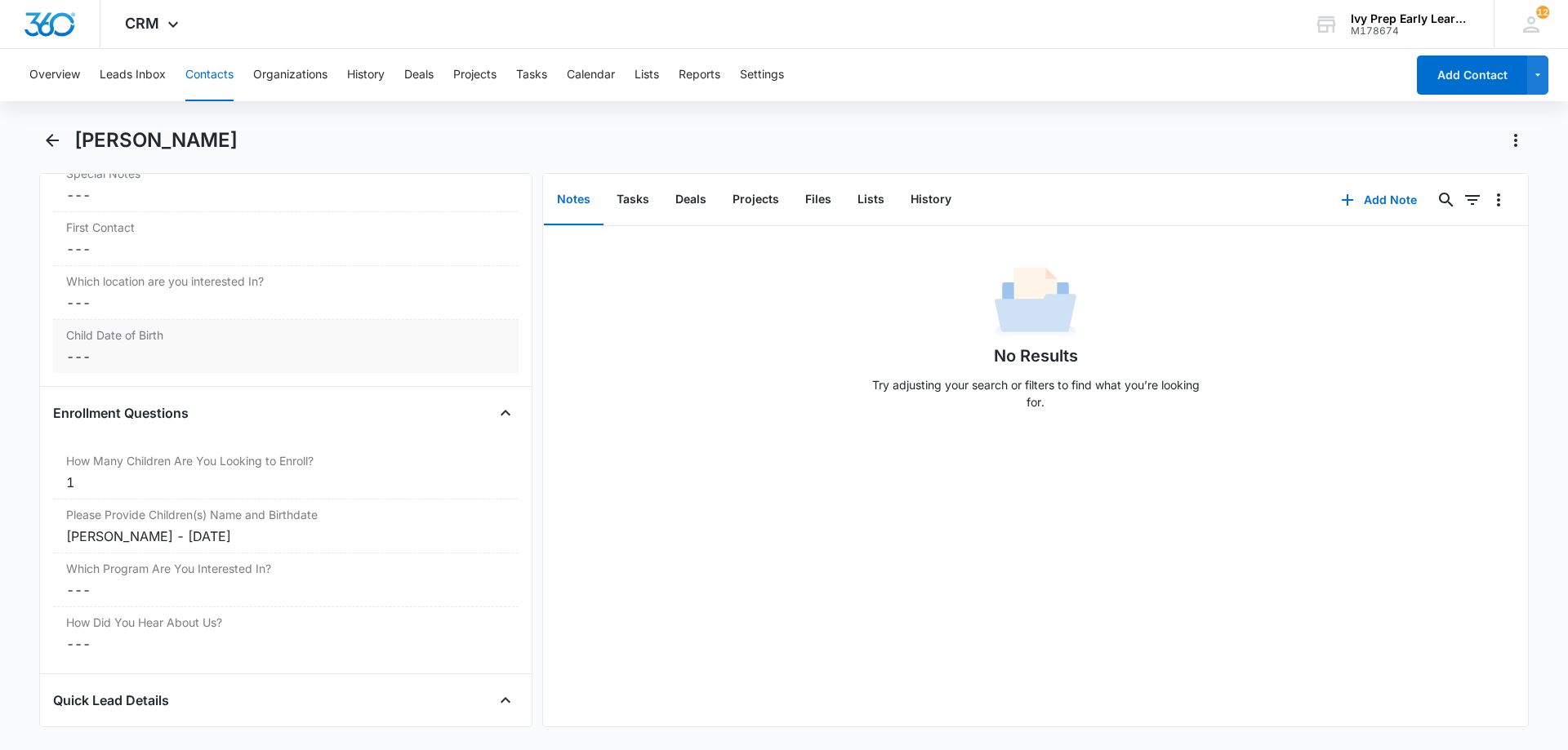
scroll to position [1708, 0]
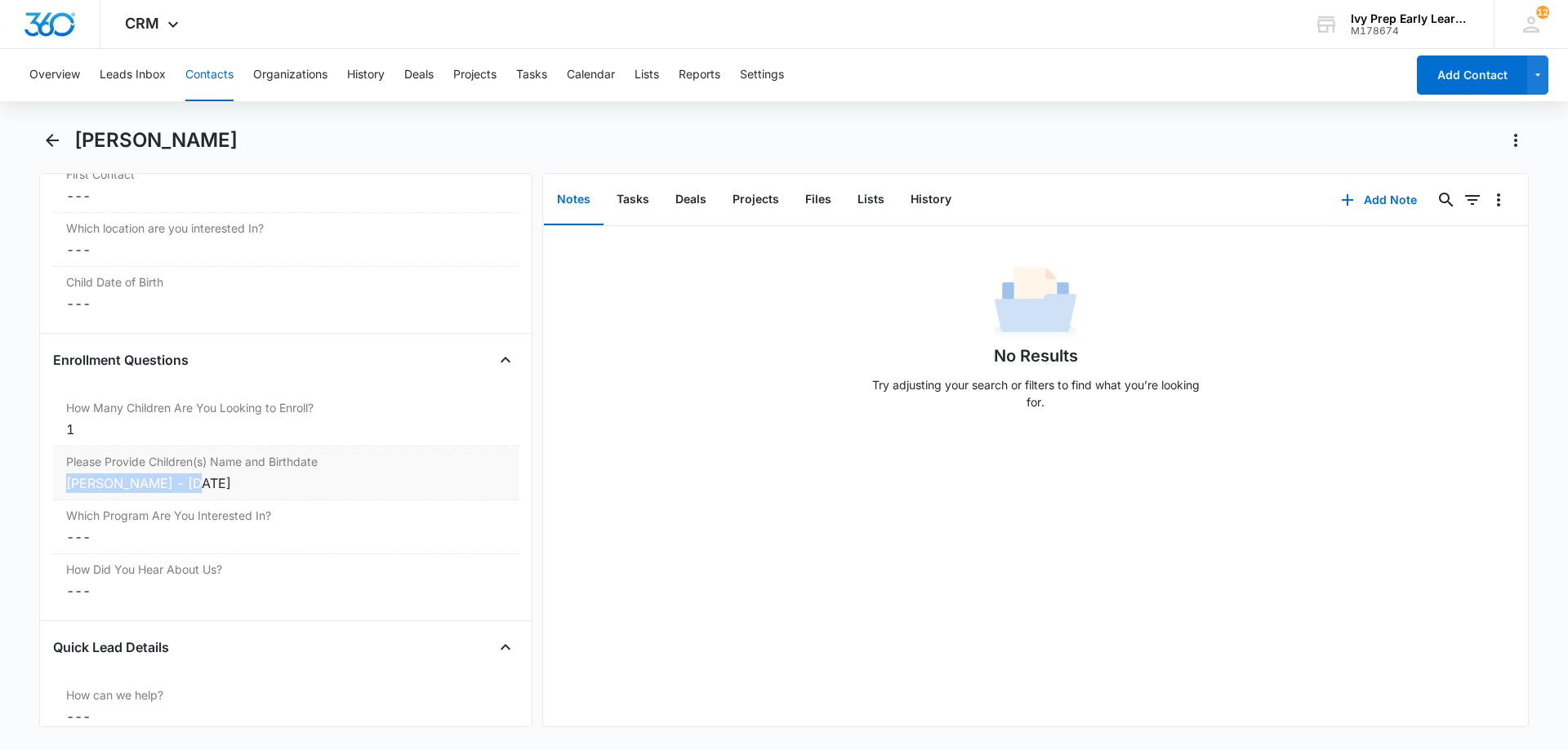
drag, startPoint x: 174, startPoint y: 478, endPoint x: 65, endPoint y: 484, distance: 109.2
click at [65, 484] on div "Please Provide Children(s) Name and Birthdate Cancel Save Changes [PERSON_NAME]…" at bounding box center [286, 473] width 465 height 54
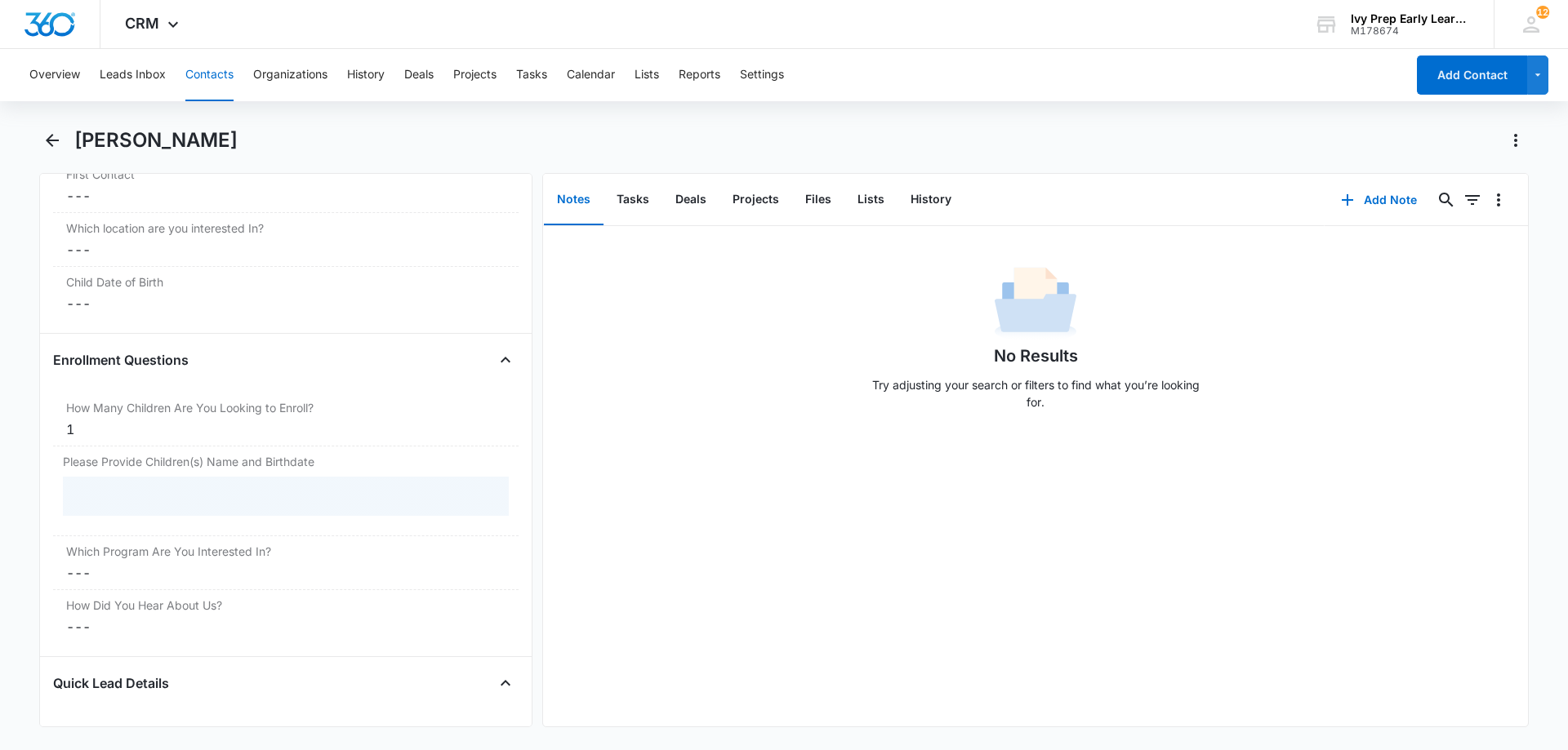
click at [799, 477] on div "No Results Try adjusting your search or filters to find what you’re looking for." at bounding box center [1035, 476] width 985 height 501
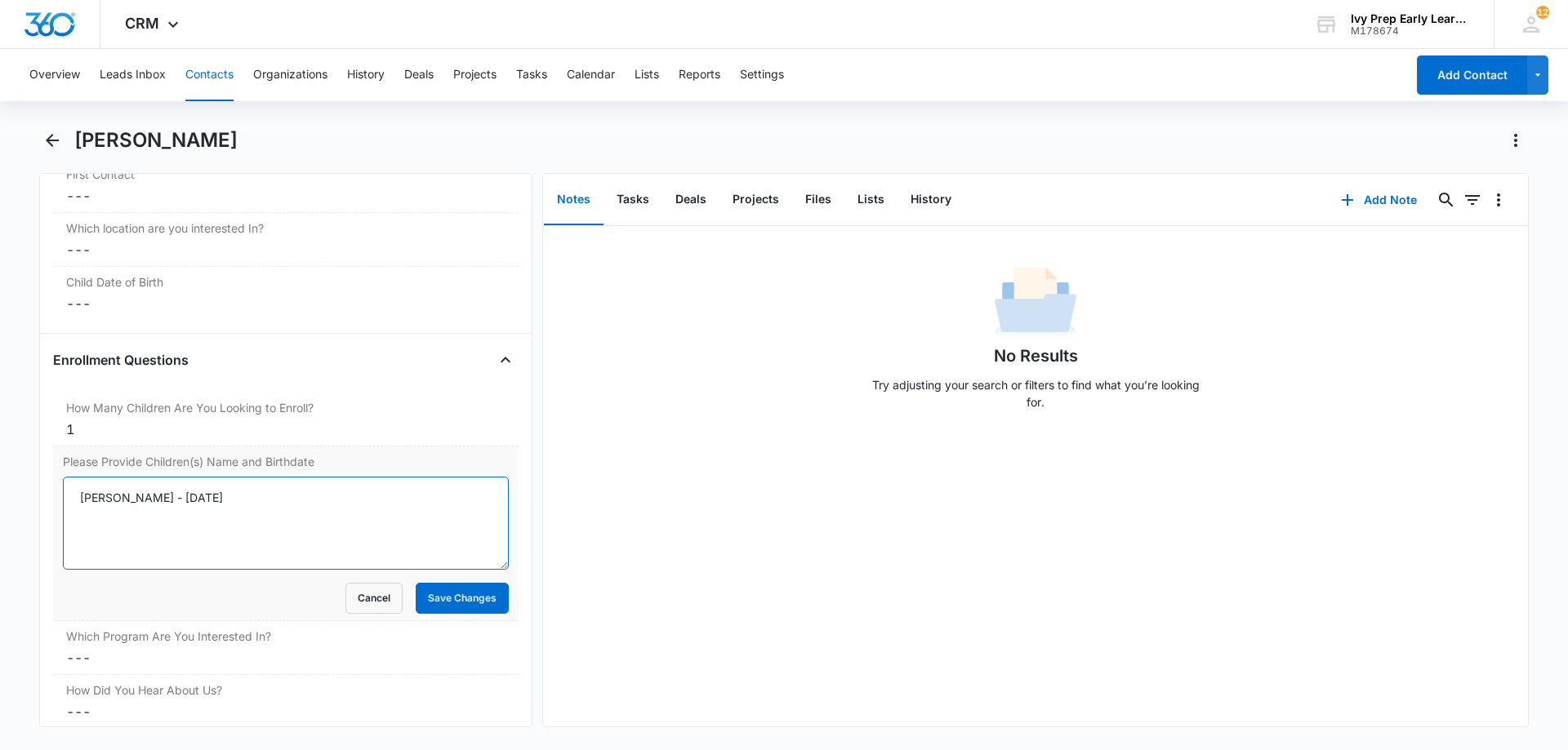
click at [159, 496] on textarea "[PERSON_NAME] - [DATE]" at bounding box center [286, 523] width 446 height 93
drag, startPoint x: 162, startPoint y: 498, endPoint x: 62, endPoint y: 495, distance: 100.0
click at [62, 495] on div "Please Provide Children(s) Name and Birthdate [PERSON_NAME] - [DATE] Cancel Sav…" at bounding box center [286, 533] width 465 height 174
click at [486, 595] on button "Save Changes" at bounding box center [462, 597] width 93 height 31
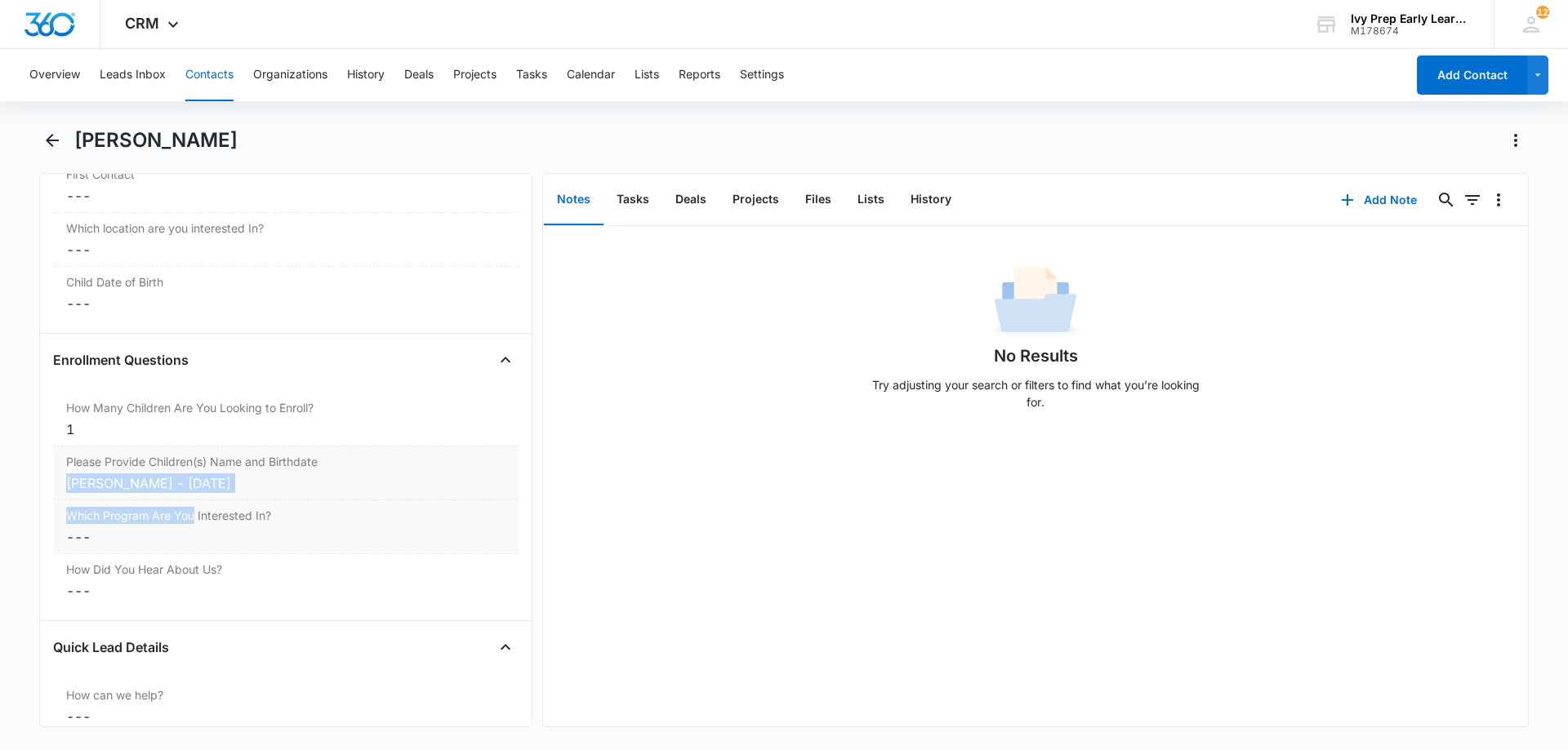
drag, startPoint x: 267, startPoint y: 501, endPoint x: 193, endPoint y: 504, distance: 74.1
click at [701, 429] on div "No Results Try adjusting your search or filters to find what you’re looking for." at bounding box center [1035, 476] width 985 height 501
drag, startPoint x: 268, startPoint y: 485, endPoint x: 179, endPoint y: 484, distance: 89.0
click at [179, 484] on div "[PERSON_NAME] - [DATE]" at bounding box center [285, 483] width 439 height 20
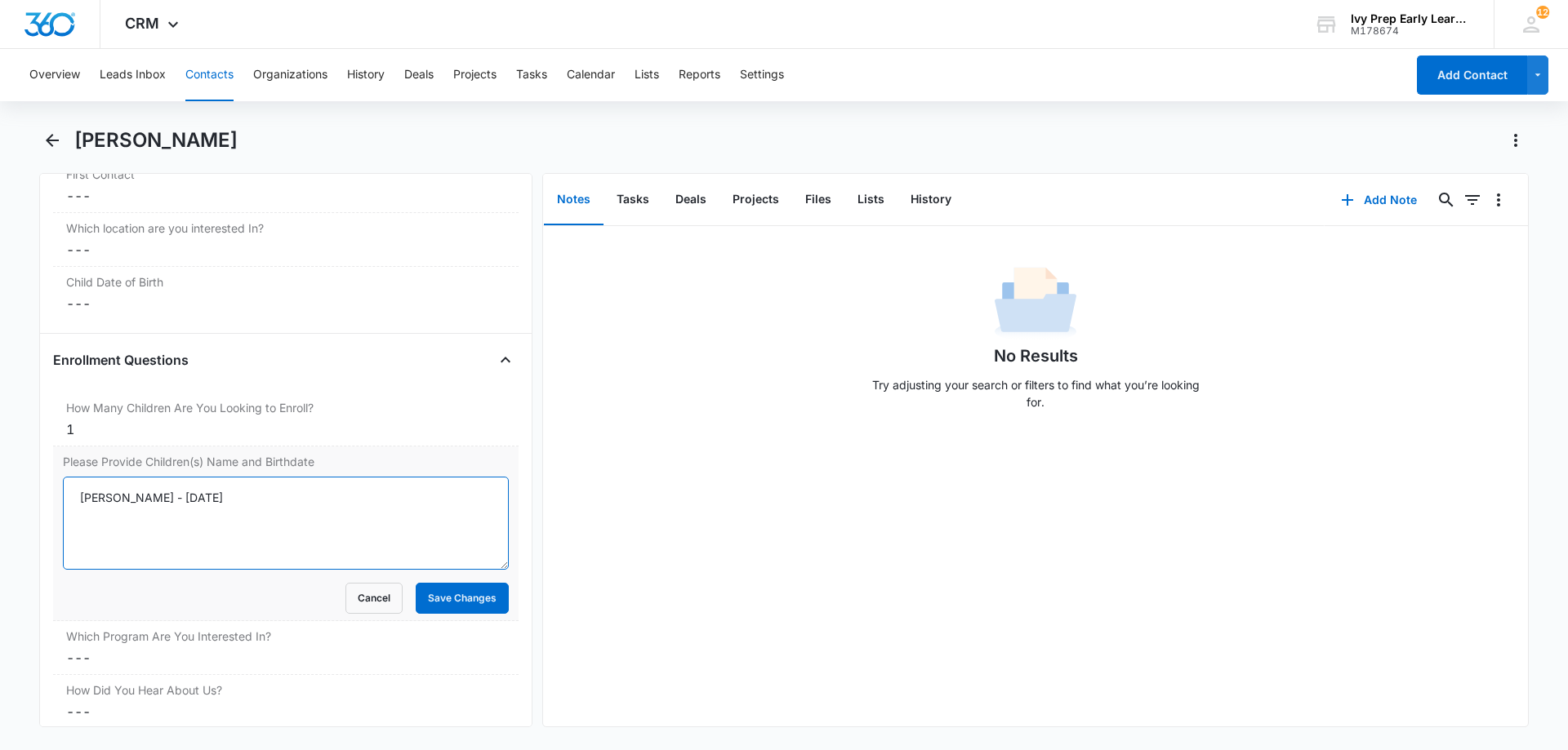
drag, startPoint x: 254, startPoint y: 494, endPoint x: 177, endPoint y: 497, distance: 77.1
click at [177, 497] on textarea "[PERSON_NAME] - [DATE]" at bounding box center [286, 523] width 446 height 93
click at [467, 595] on button "Save Changes" at bounding box center [462, 597] width 93 height 31
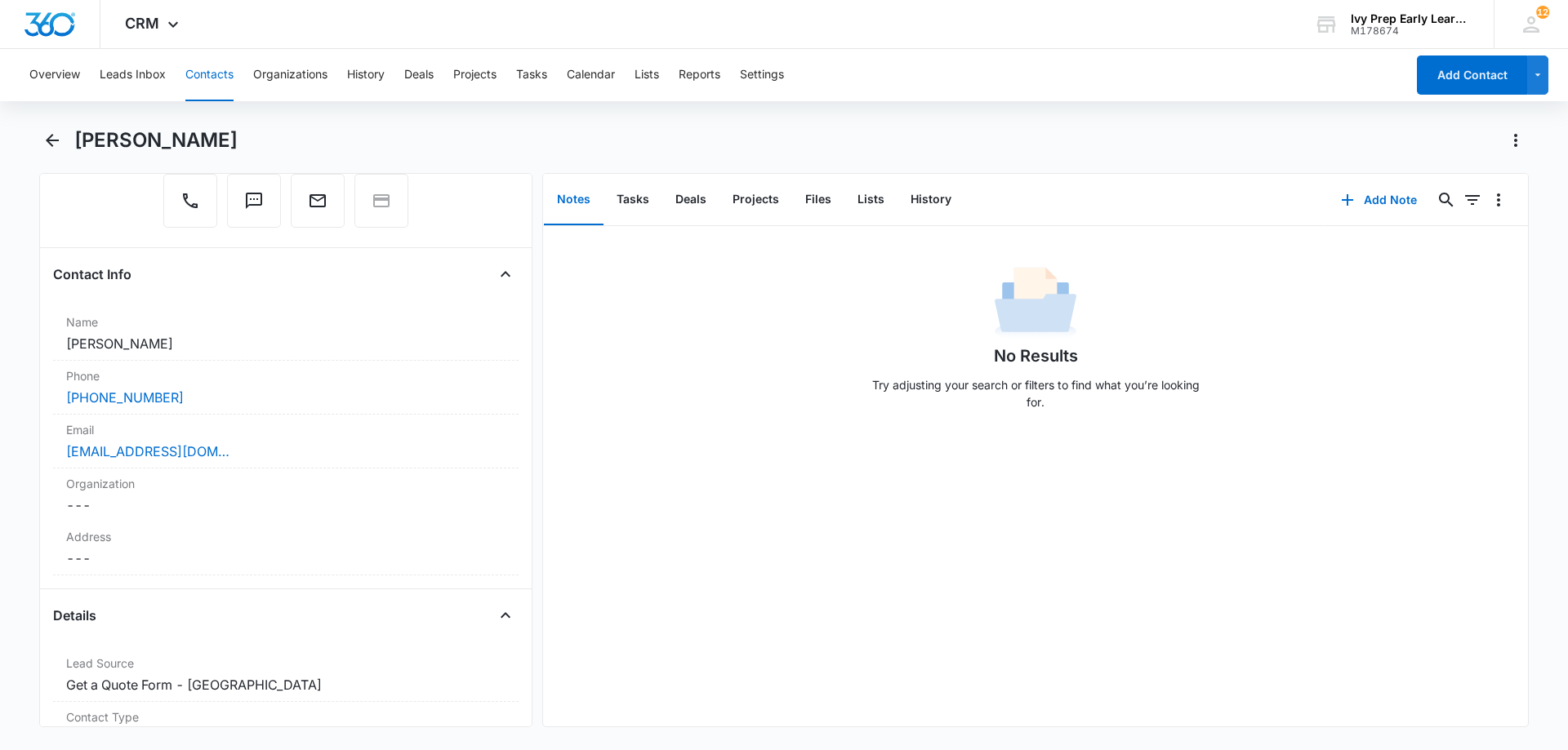
scroll to position [0, 0]
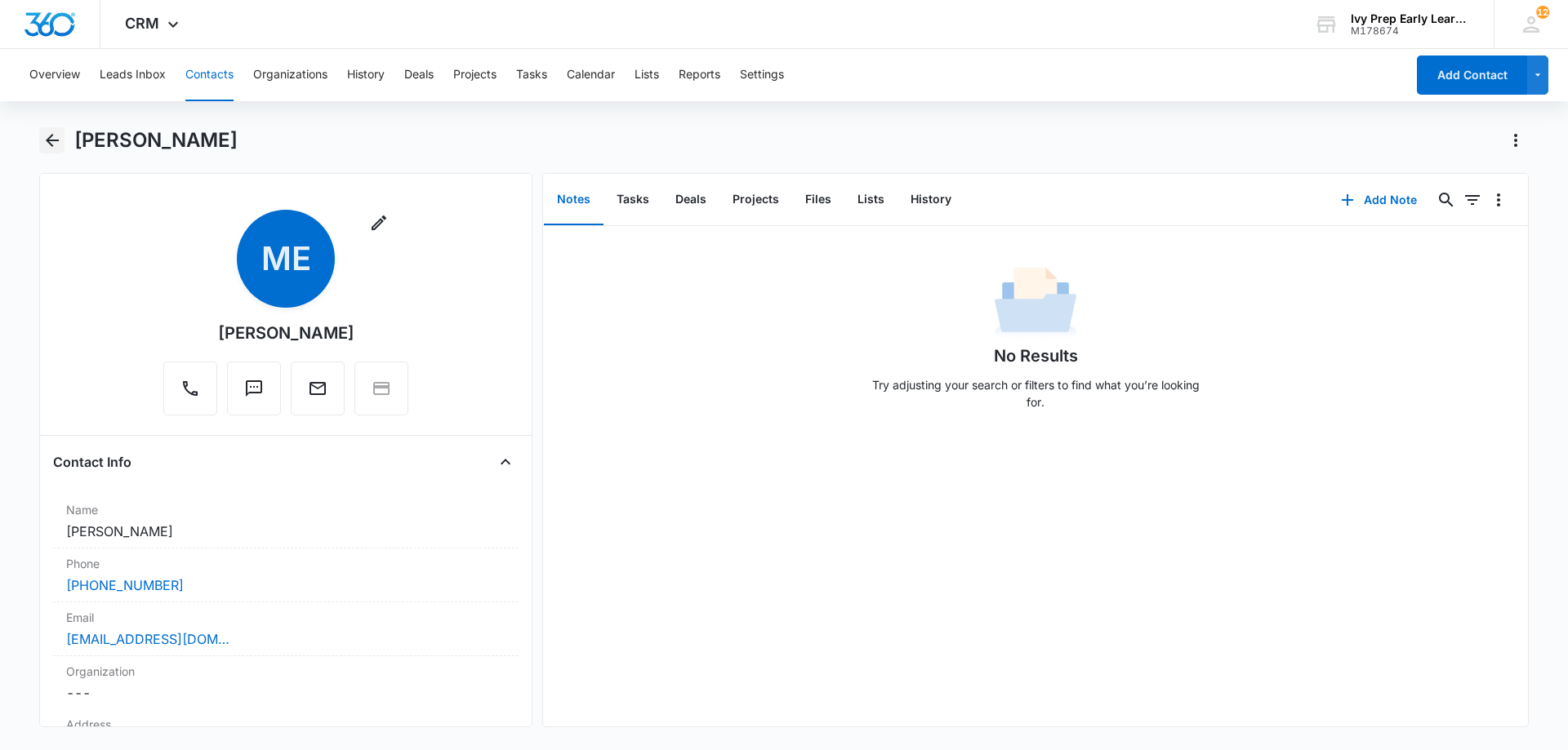
click at [50, 132] on icon "Back" at bounding box center [52, 140] width 20 height 20
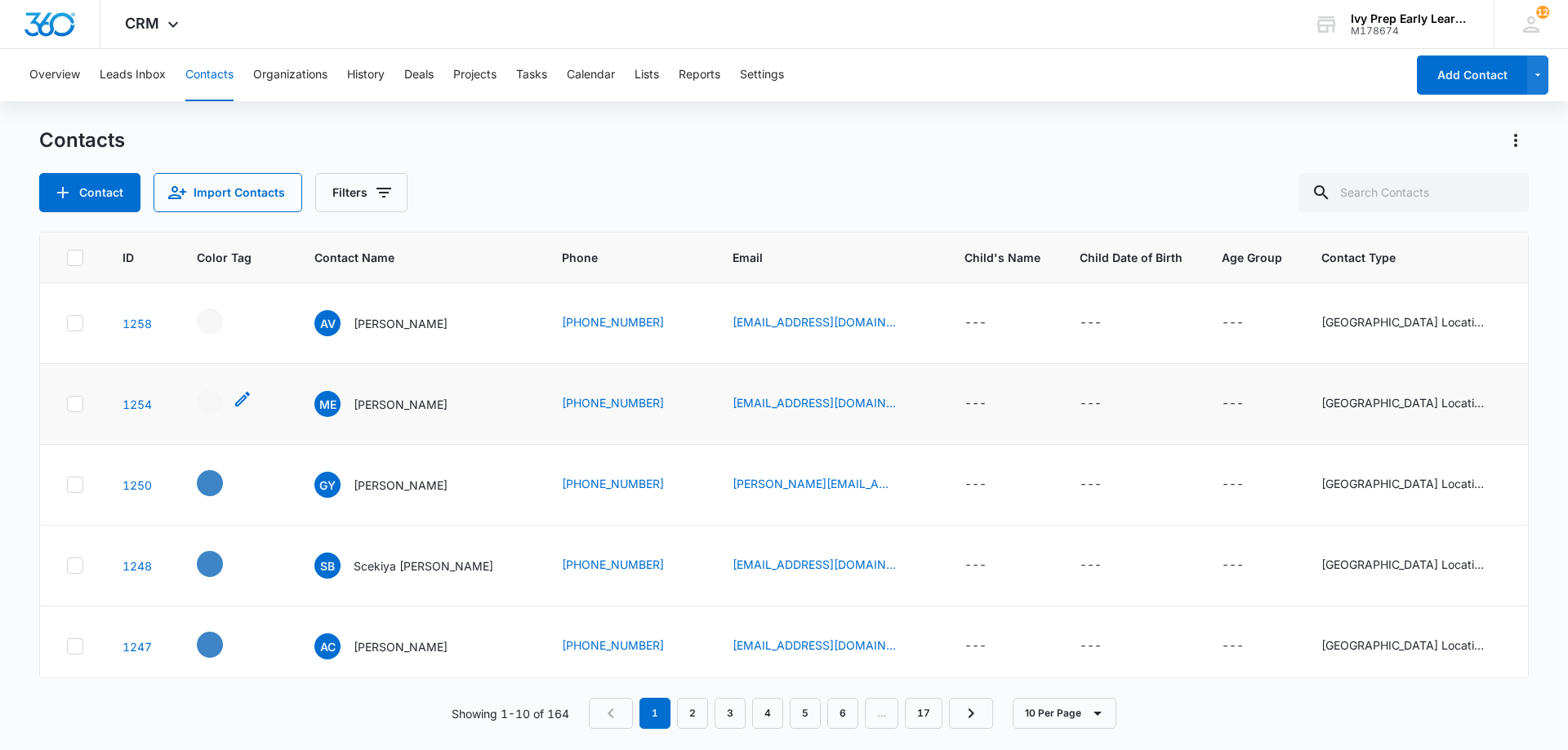
click at [221, 402] on div "- - Select to Edit Field" at bounding box center [210, 402] width 26 height 26
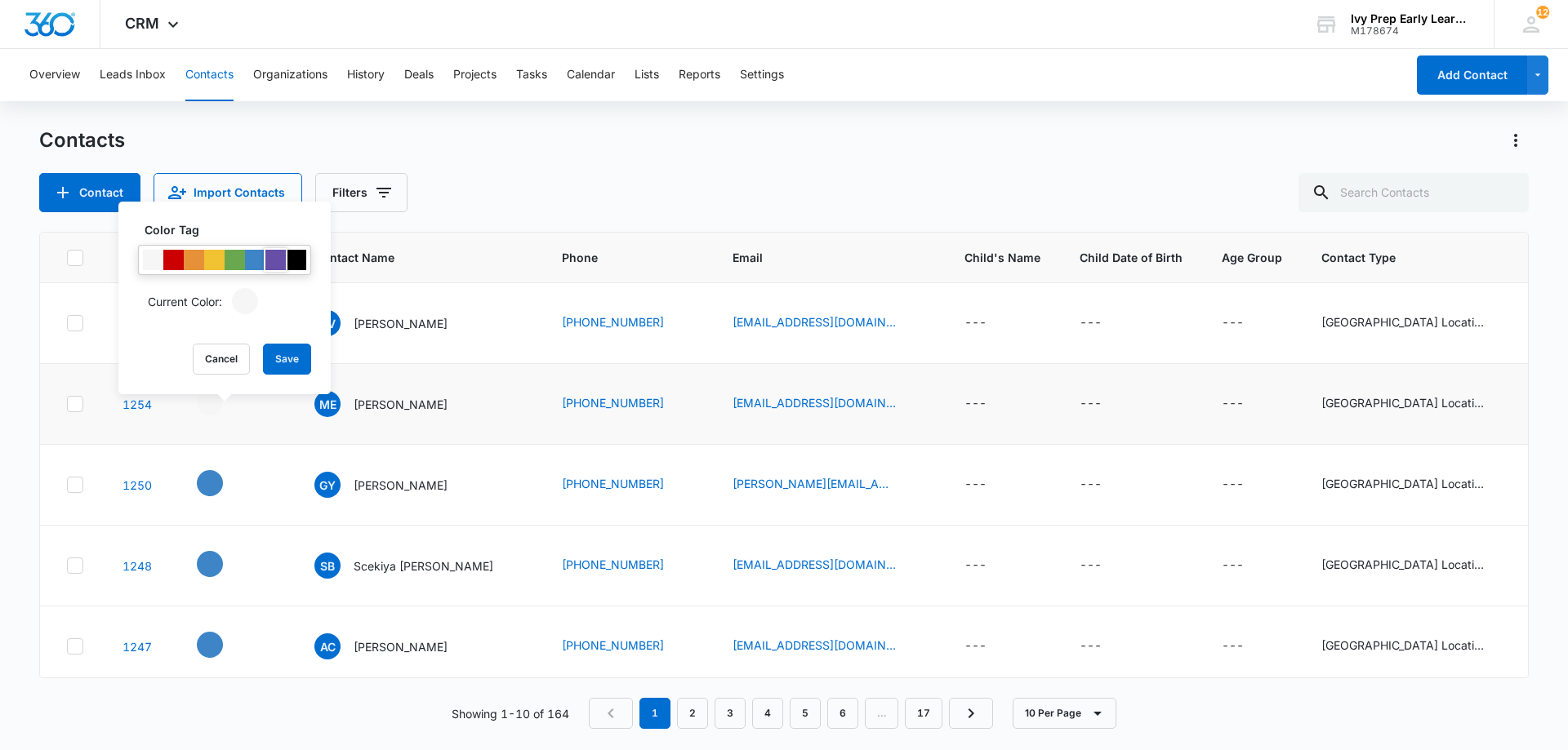
click at [281, 259] on div at bounding box center [275, 259] width 21 height 21
click at [282, 357] on button "Save" at bounding box center [287, 359] width 48 height 31
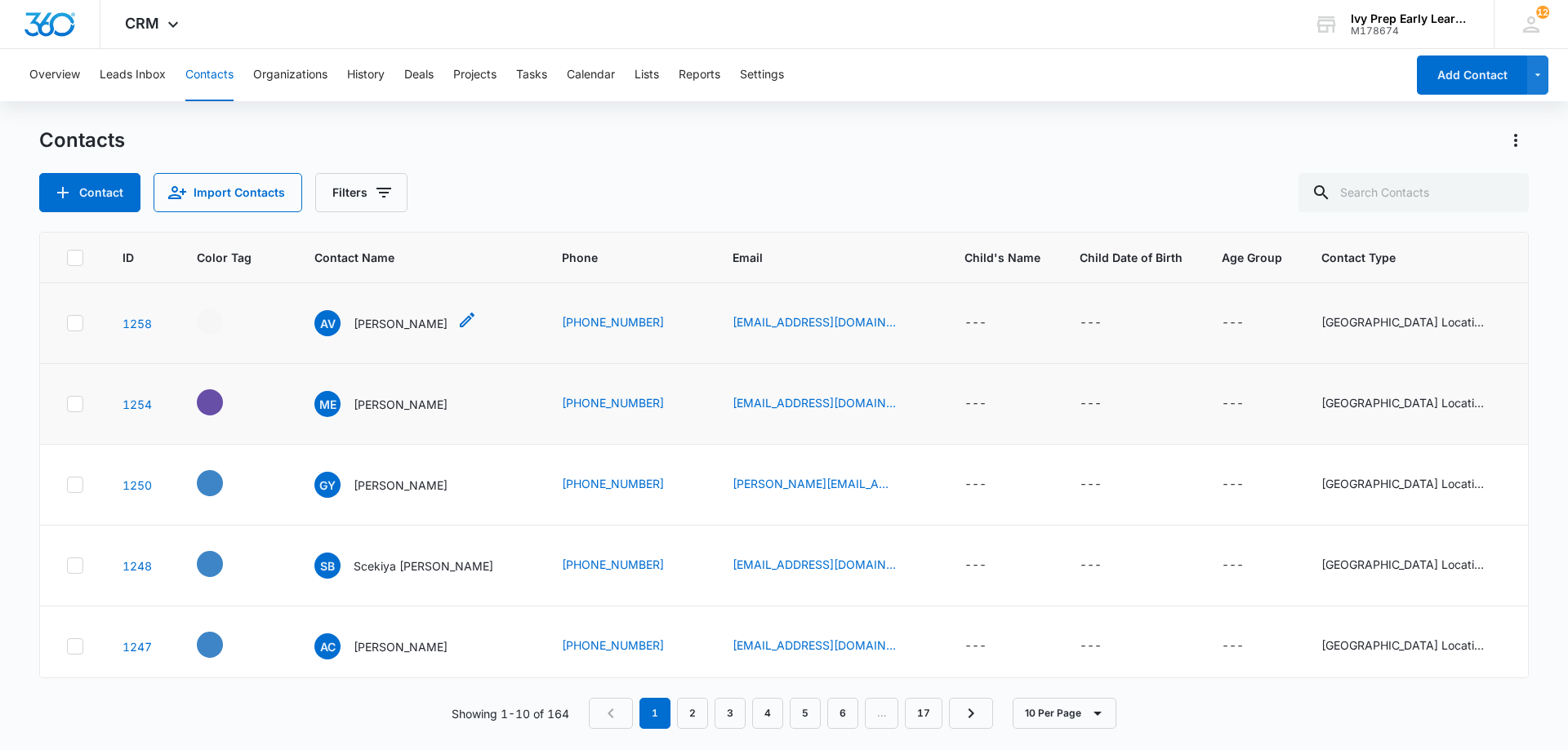
click at [363, 318] on p "[PERSON_NAME]" at bounding box center [400, 323] width 94 height 17
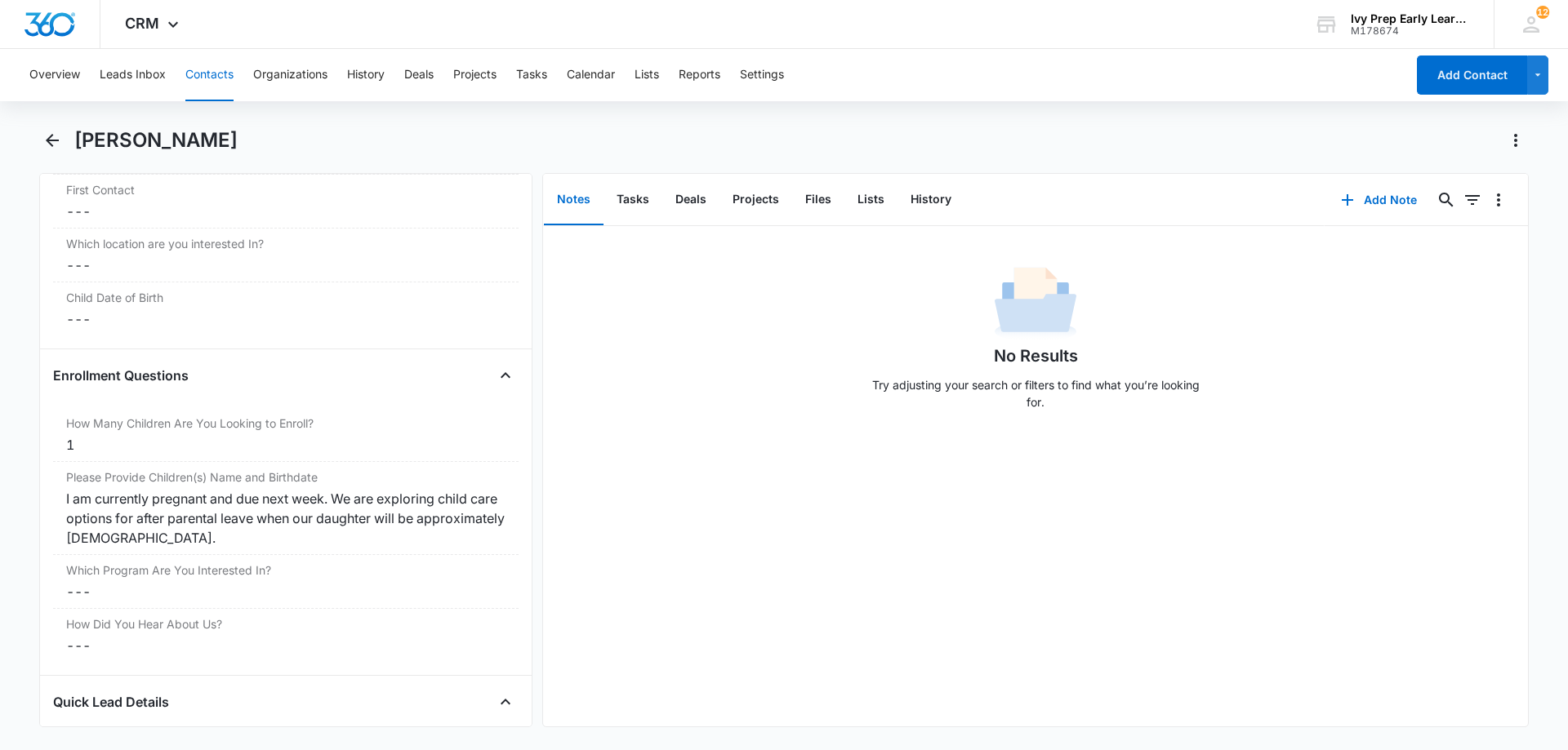
scroll to position [1714, 0]
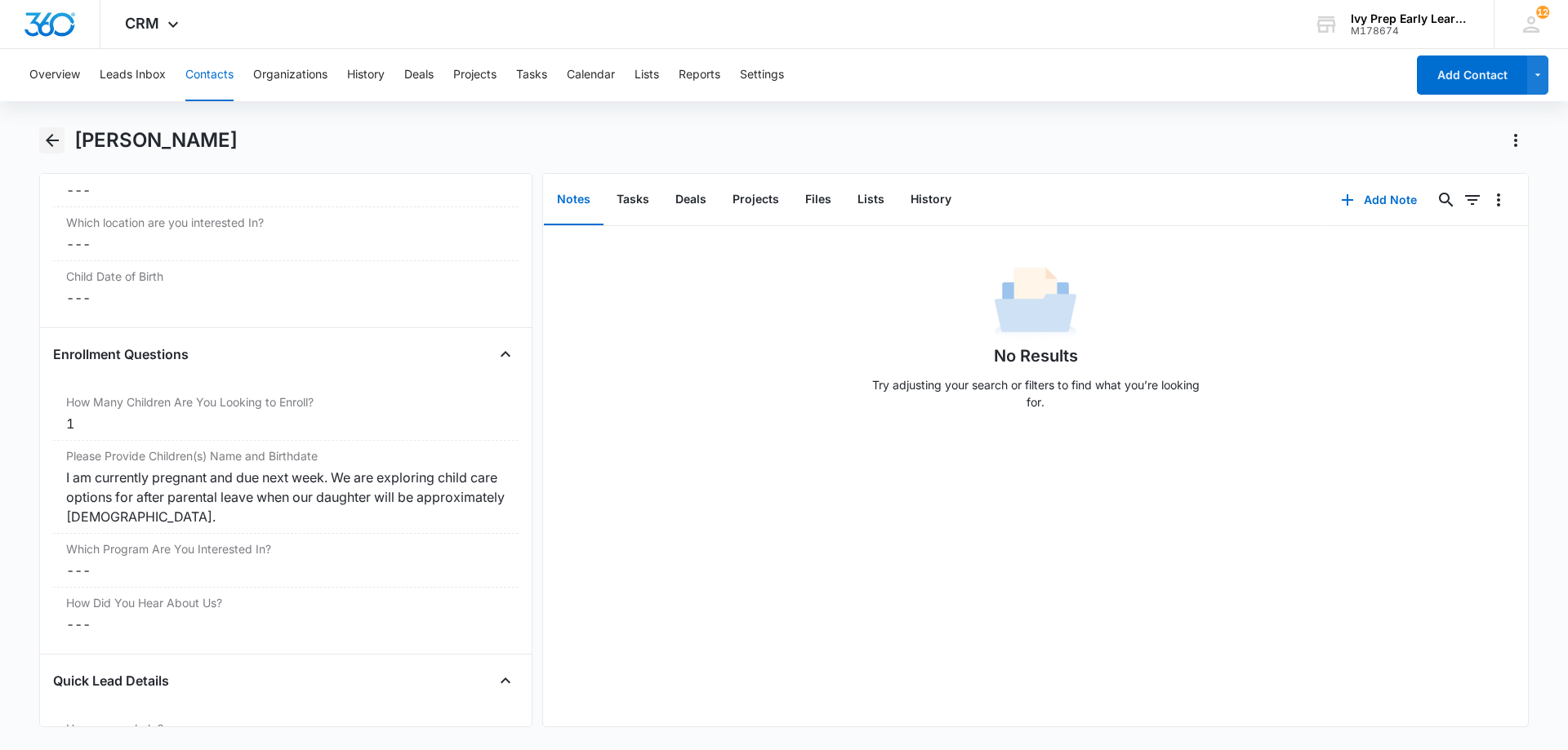
click at [46, 148] on icon "Back" at bounding box center [52, 140] width 20 height 20
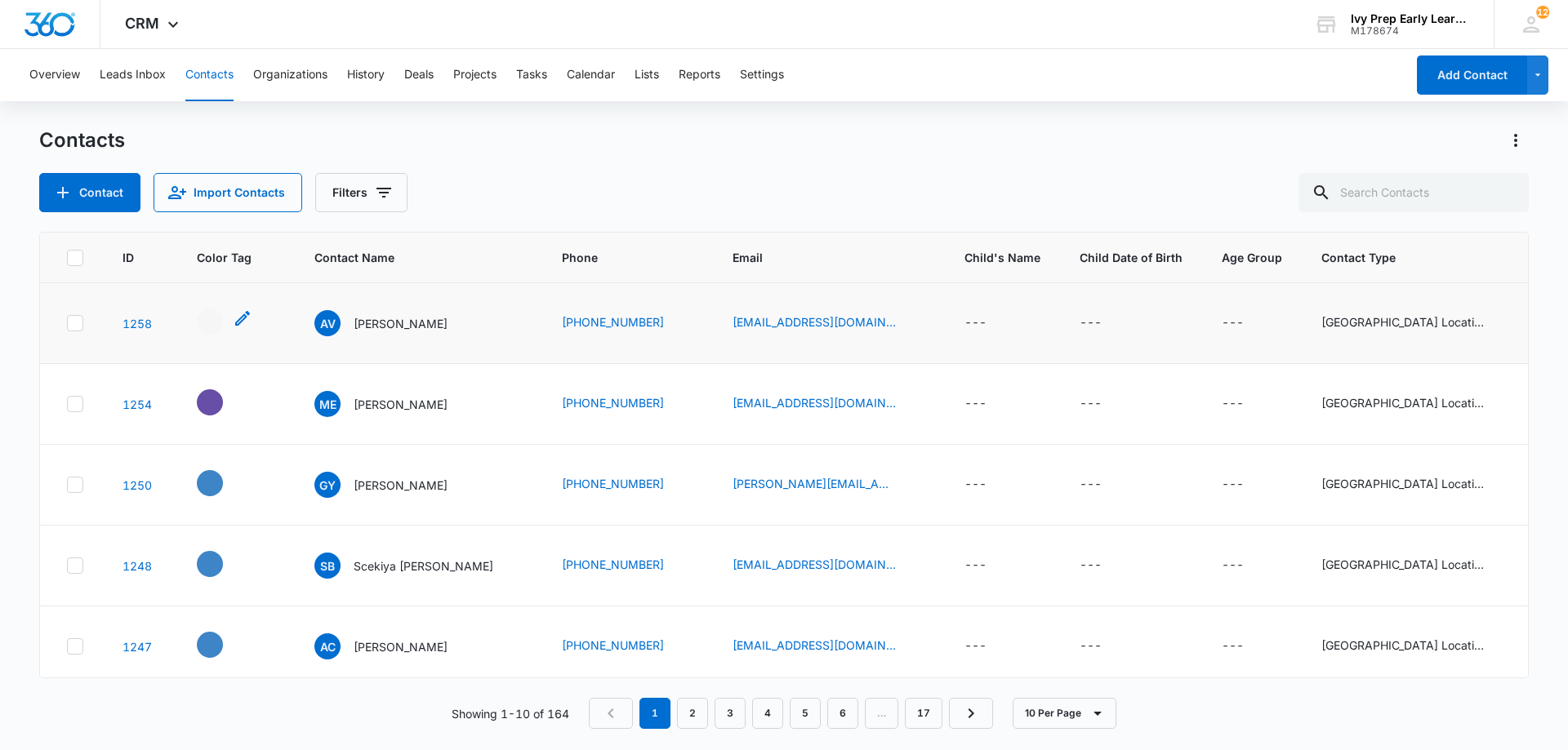
click at [219, 330] on div "- - Select to Edit Field" at bounding box center [210, 321] width 26 height 26
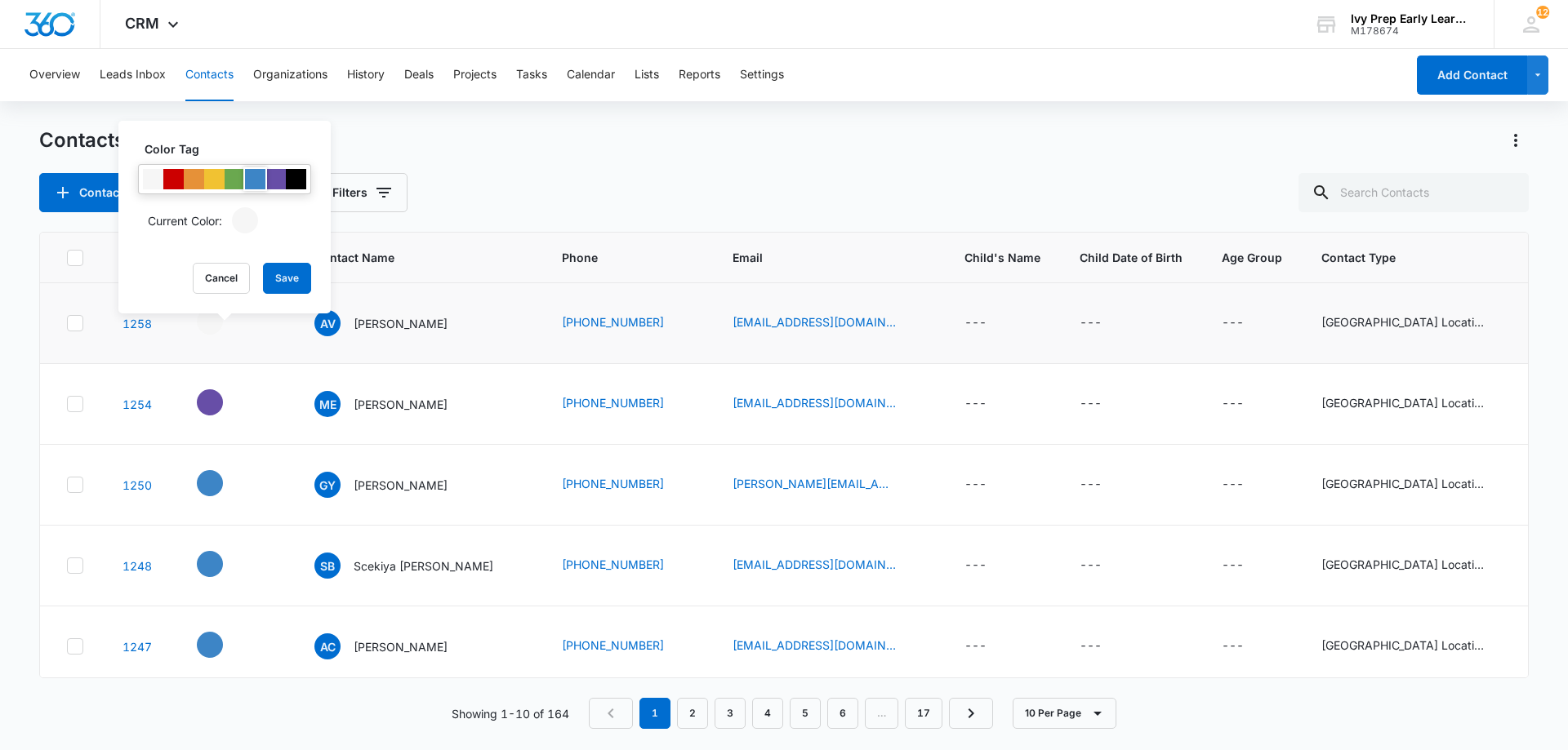
click at [249, 173] on div at bounding box center [254, 178] width 21 height 21
click at [298, 271] on button "Save" at bounding box center [287, 278] width 48 height 31
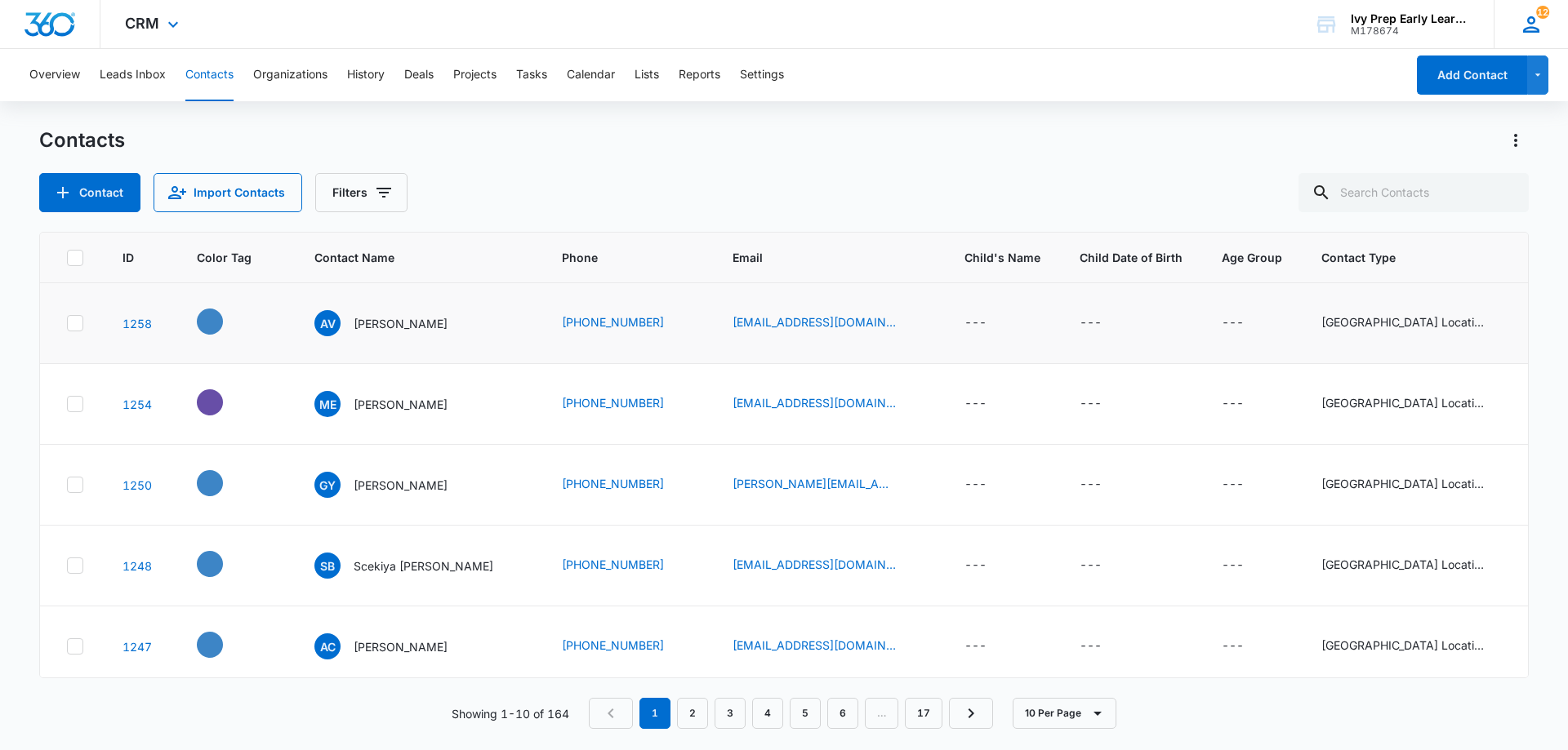
click at [1528, 21] on icon at bounding box center [1531, 25] width 17 height 17
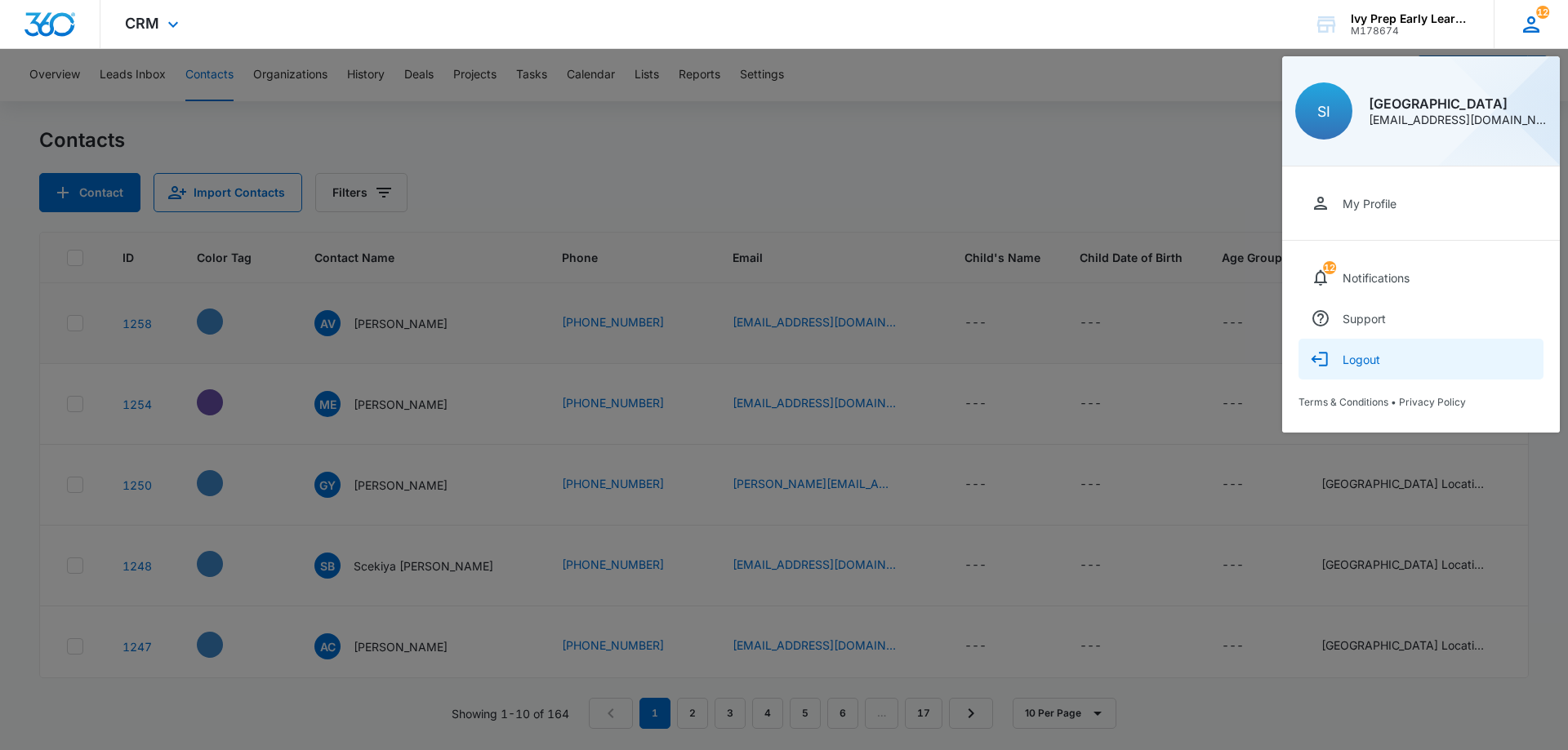
click at [1361, 363] on div "Logout" at bounding box center [1361, 360] width 37 height 14
